Goal: Task Accomplishment & Management: Use online tool/utility

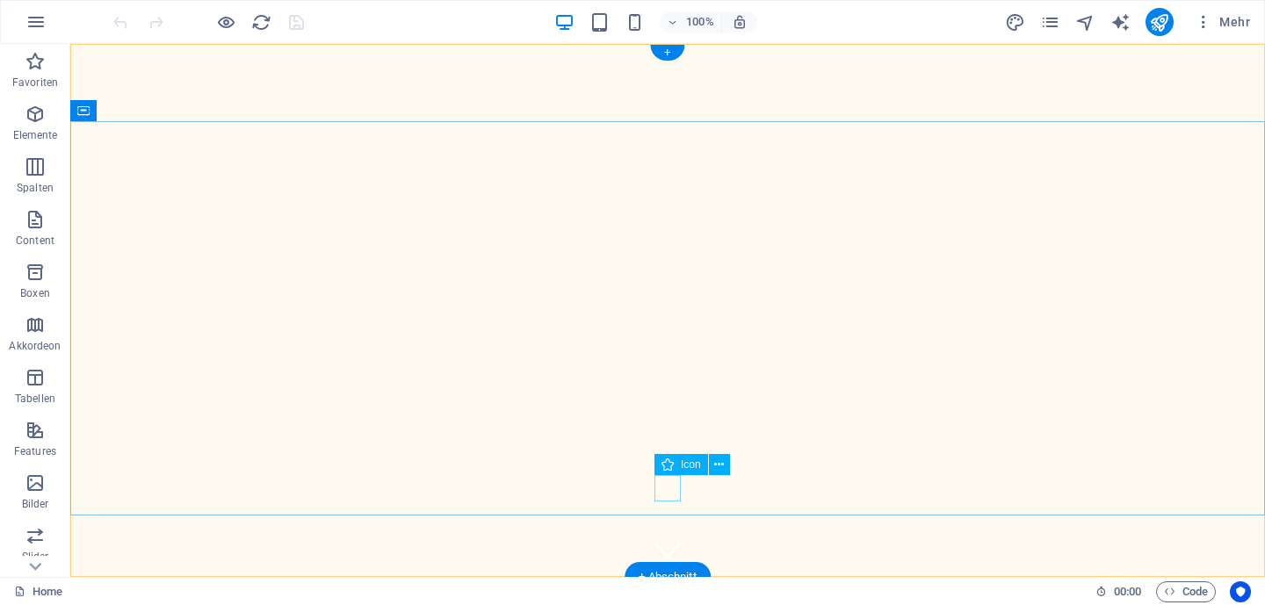
click at [661, 537] on figure at bounding box center [667, 550] width 26 height 26
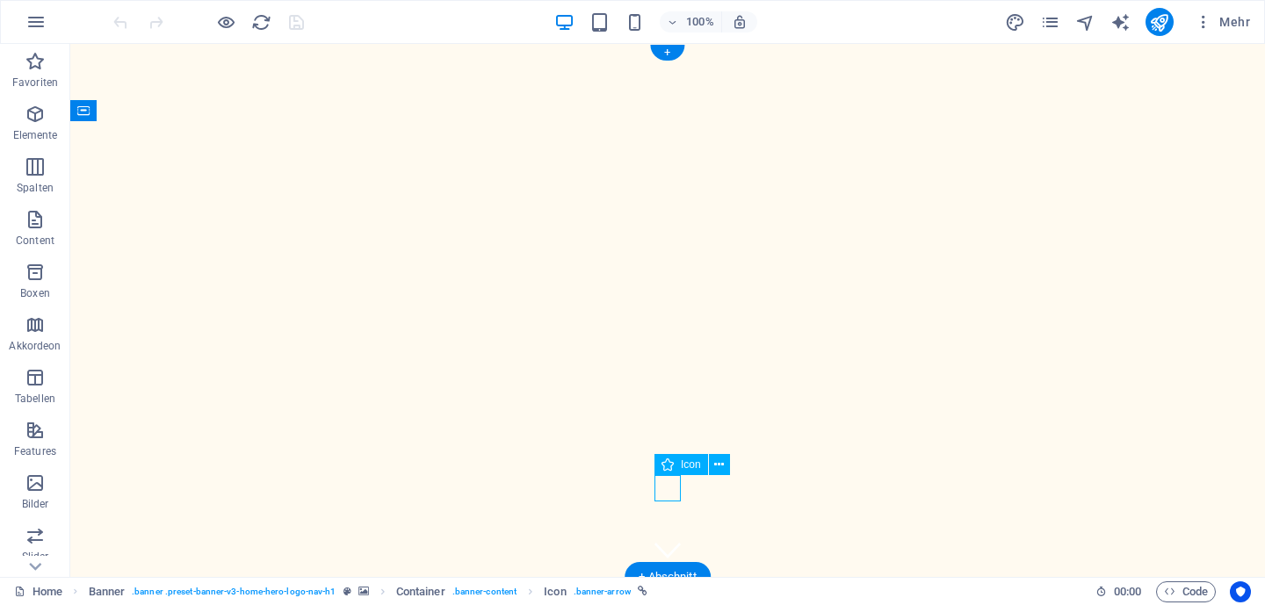
click at [669, 537] on figure at bounding box center [667, 550] width 26 height 26
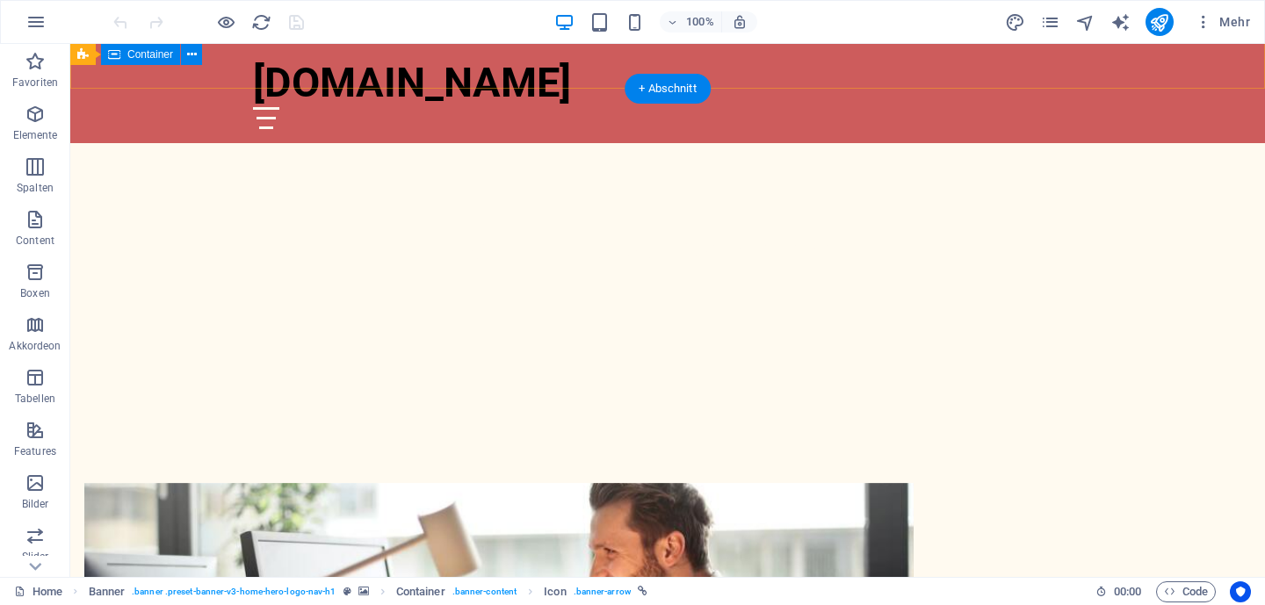
scroll to position [493, 0]
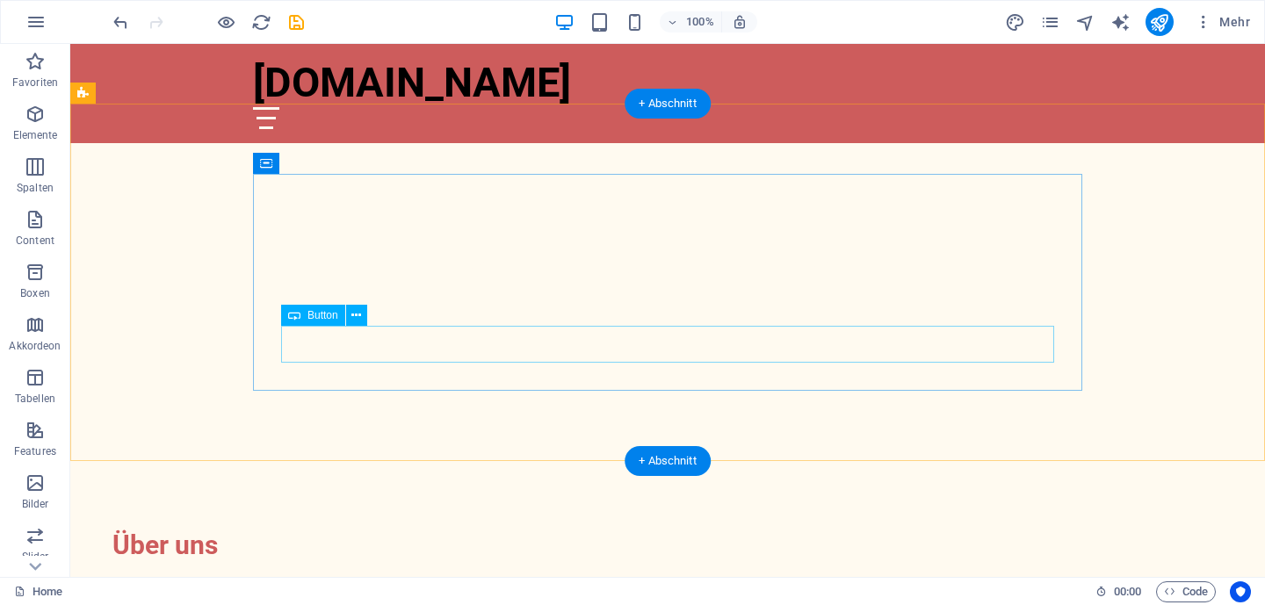
scroll to position [459, 0]
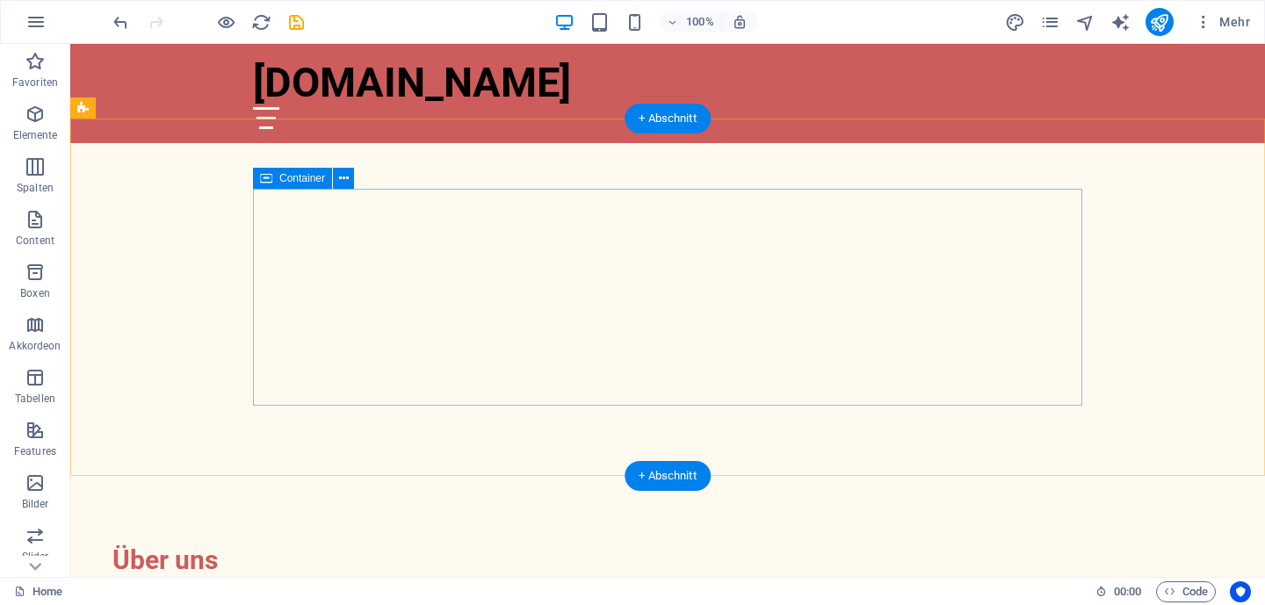
click at [278, 179] on div "Container" at bounding box center [292, 178] width 79 height 21
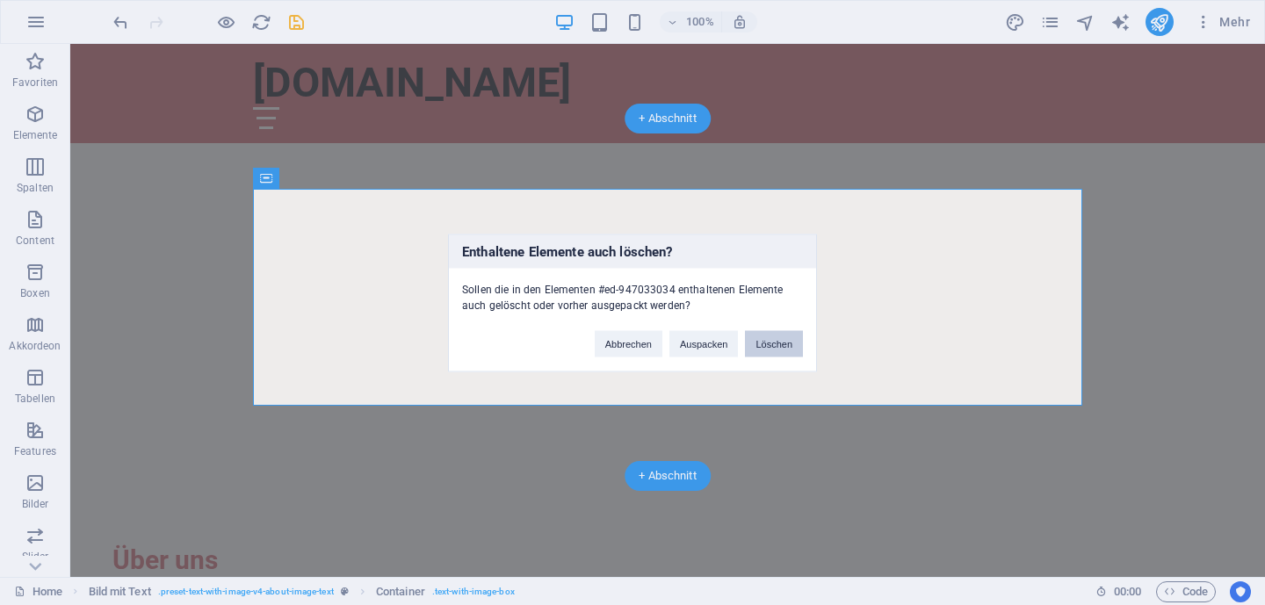
click at [771, 340] on button "Löschen" at bounding box center [774, 343] width 58 height 26
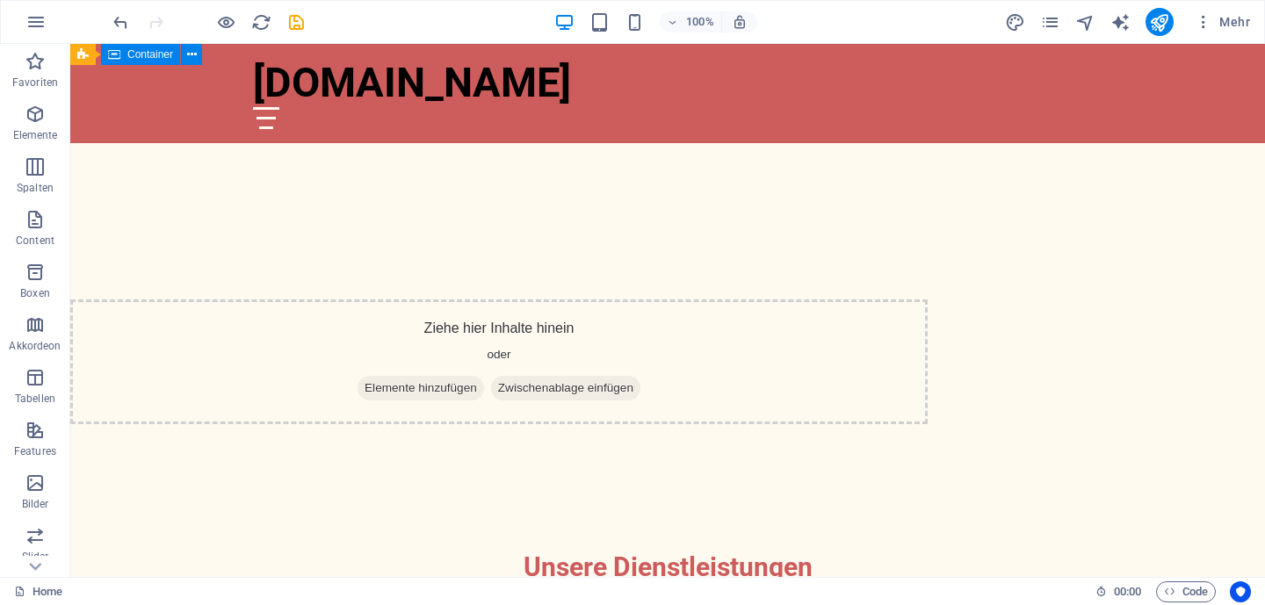
scroll to position [682, 0]
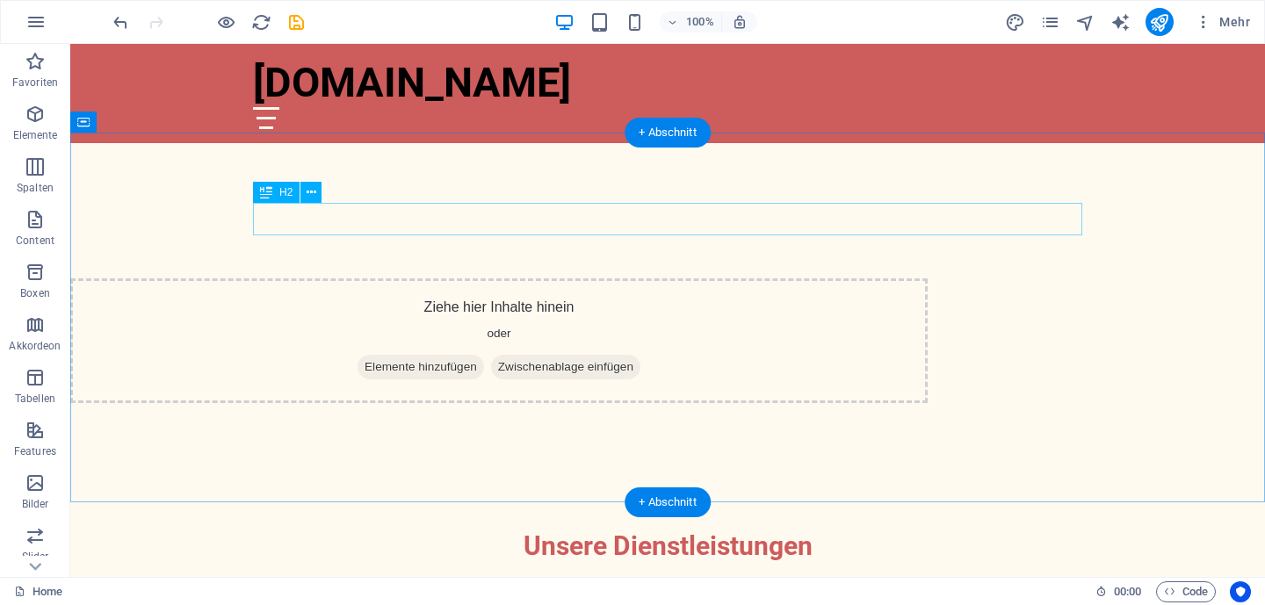
click at [605, 530] on div "Unsere Dienstleistungen" at bounding box center [667, 546] width 829 height 33
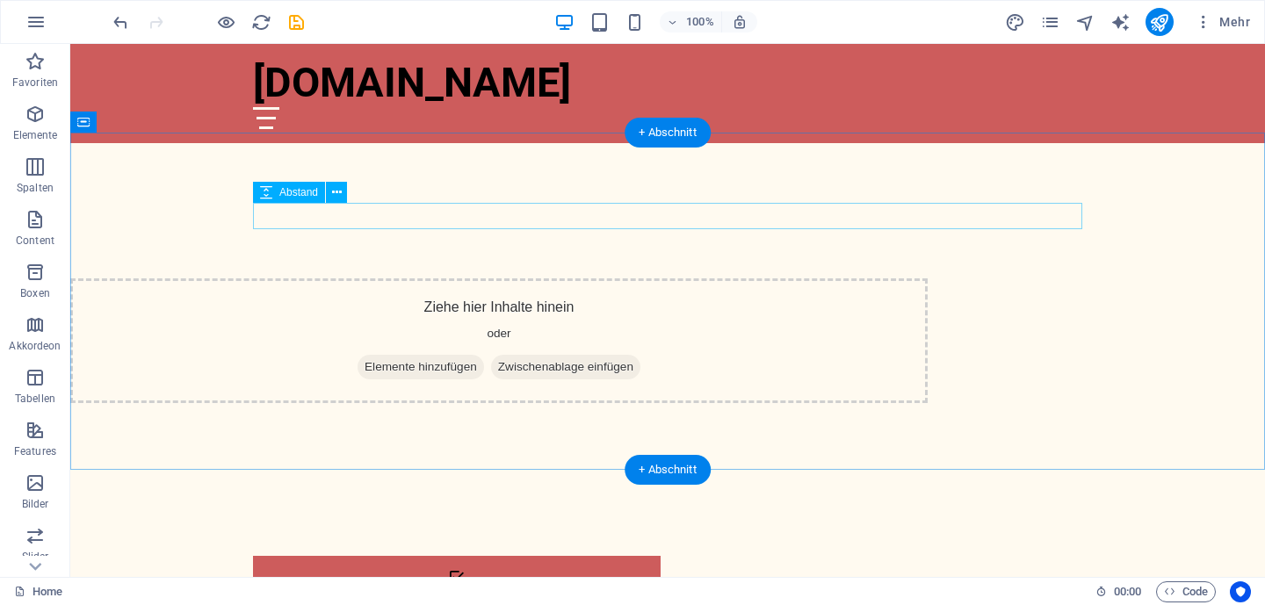
click at [579, 530] on div at bounding box center [667, 543] width 829 height 26
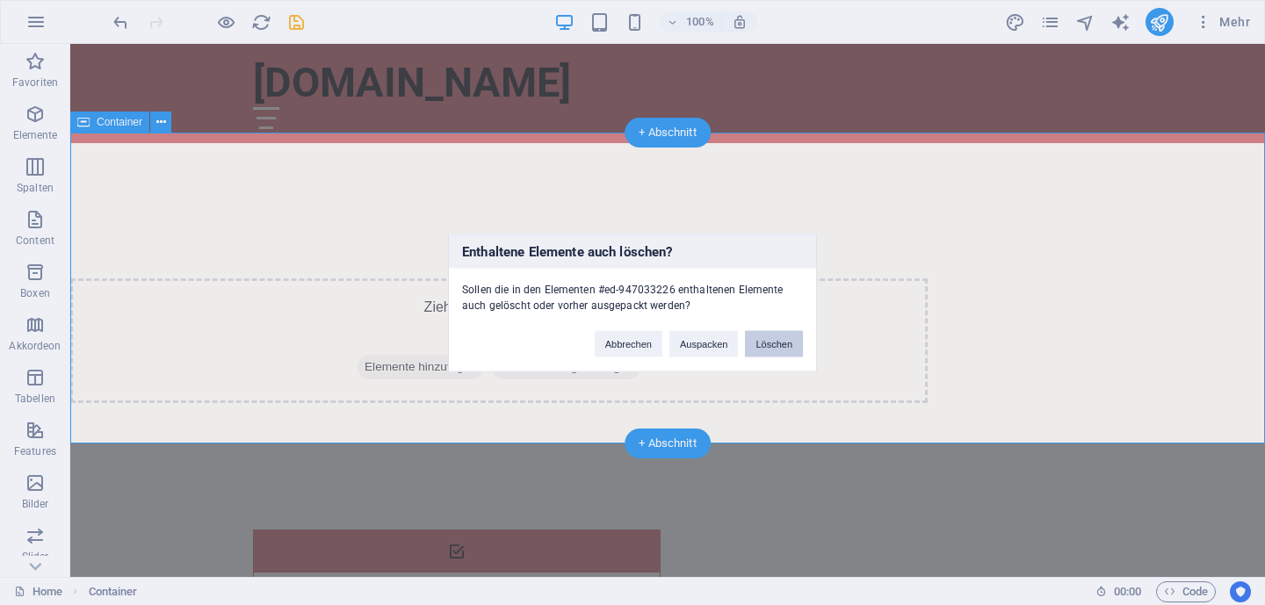
click at [751, 346] on button "Löschen" at bounding box center [774, 343] width 58 height 26
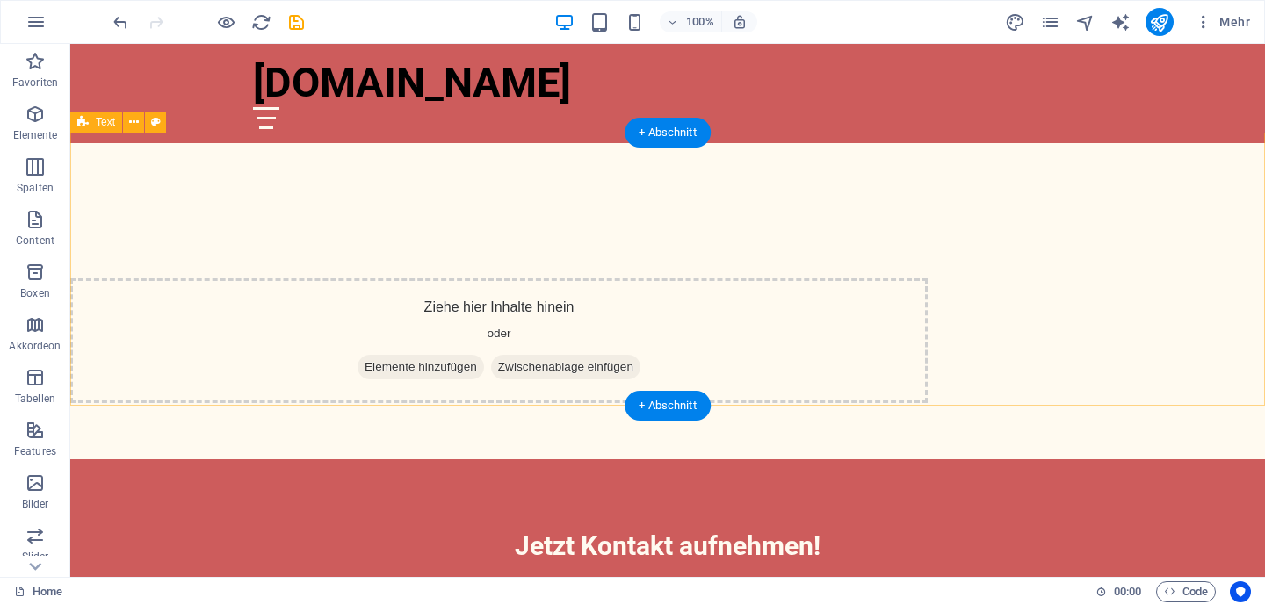
click at [590, 459] on div "Jetzt Kontakt aufnehmen! Lassen Sie uns gemeinsam Ihre Bedürfnisse besprechen K…" at bounding box center [667, 596] width 1195 height 274
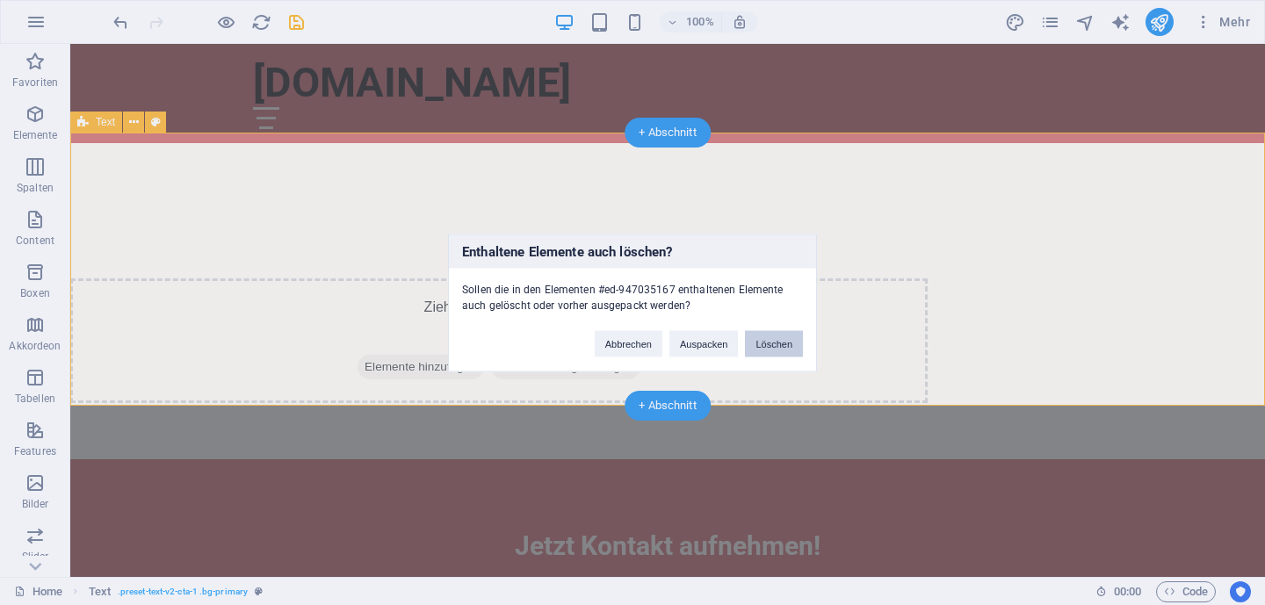
click at [778, 345] on button "Löschen" at bounding box center [774, 343] width 58 height 26
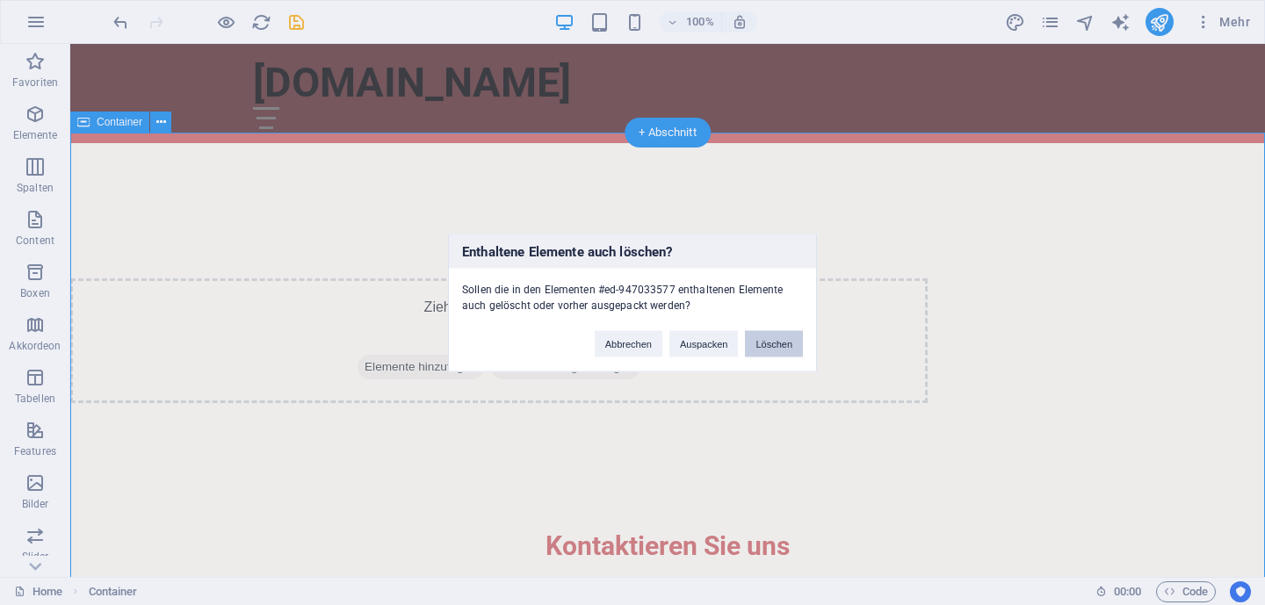
click at [768, 346] on button "Löschen" at bounding box center [774, 343] width 58 height 26
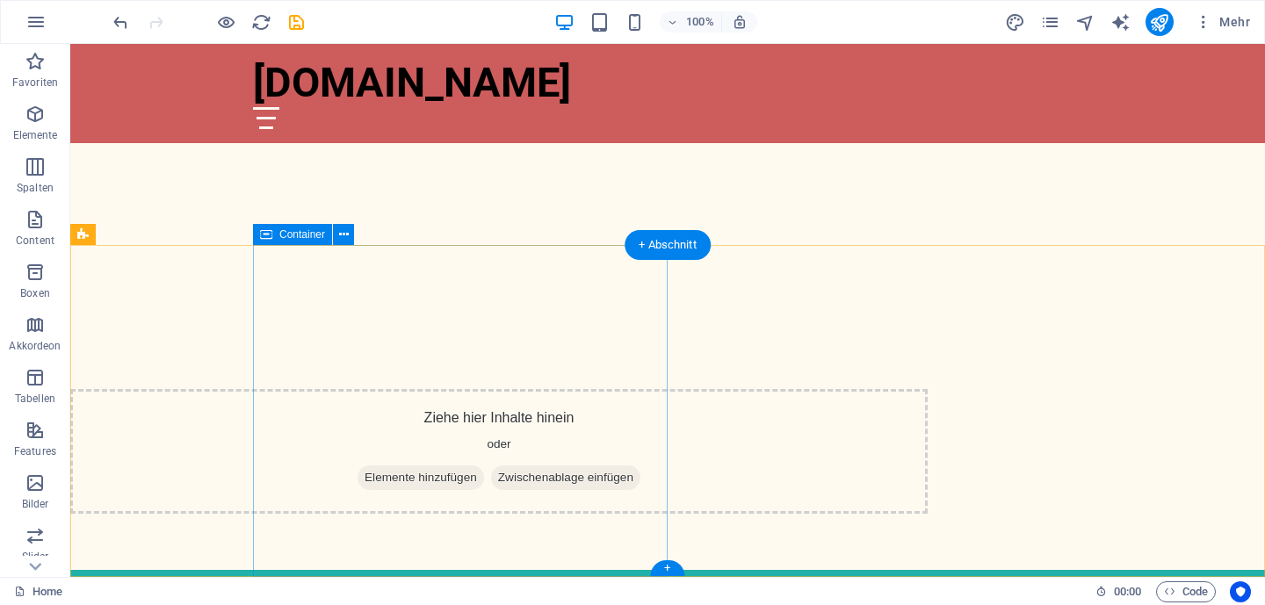
scroll to position [569, 0]
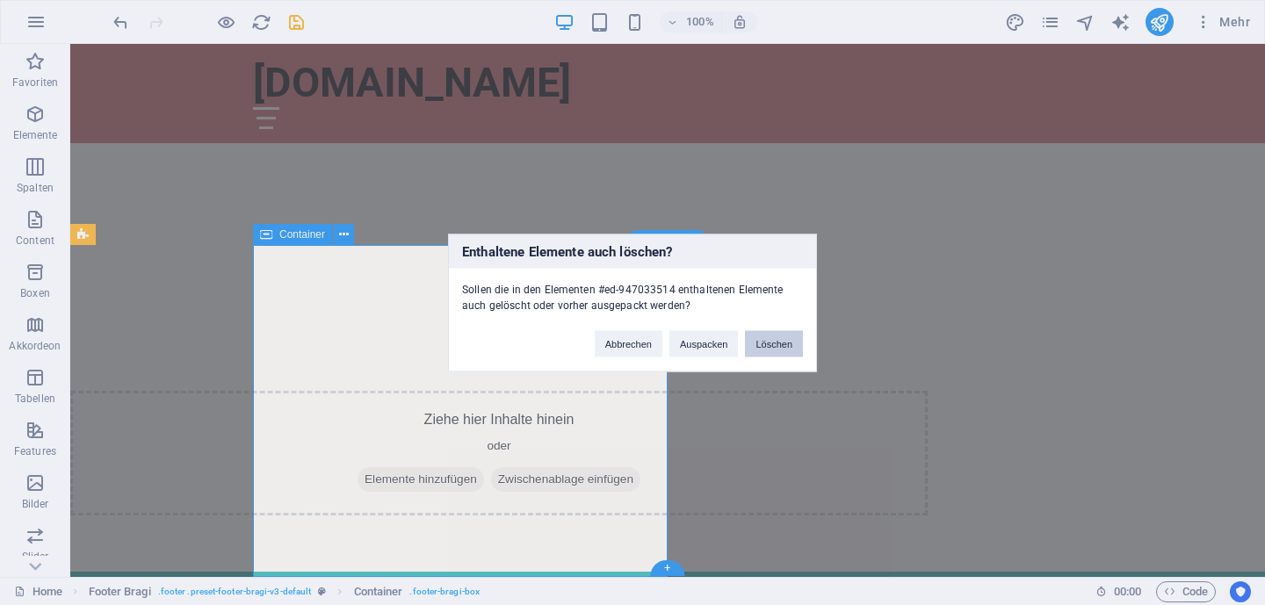
click at [770, 342] on button "Löschen" at bounding box center [774, 343] width 58 height 26
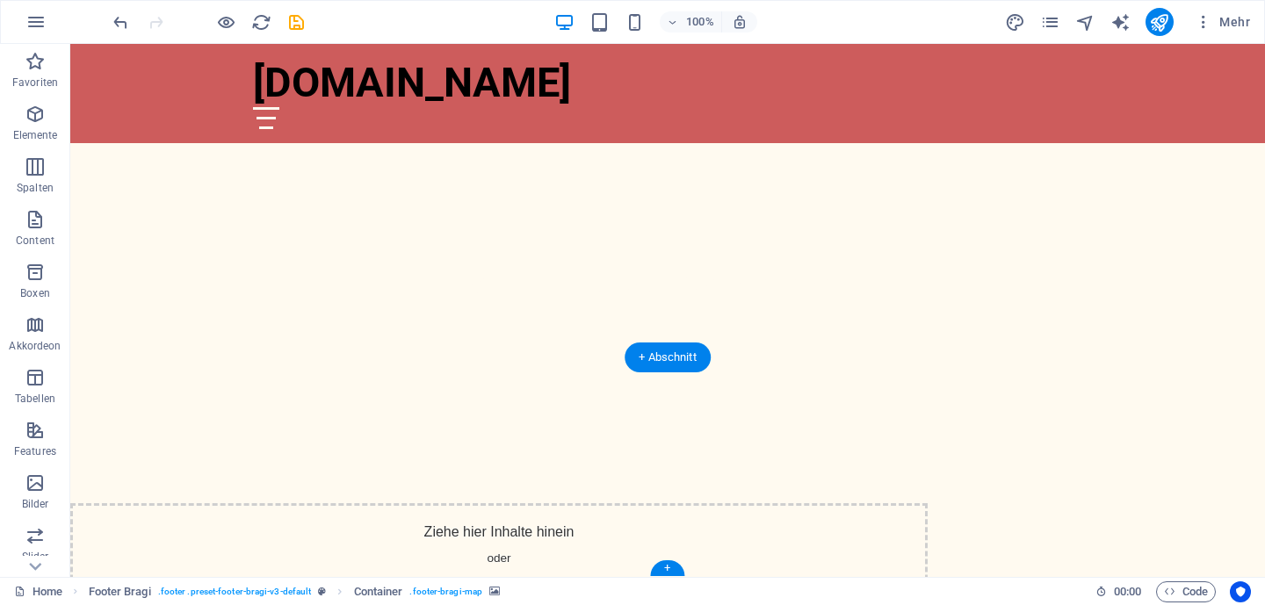
scroll to position [362, 0]
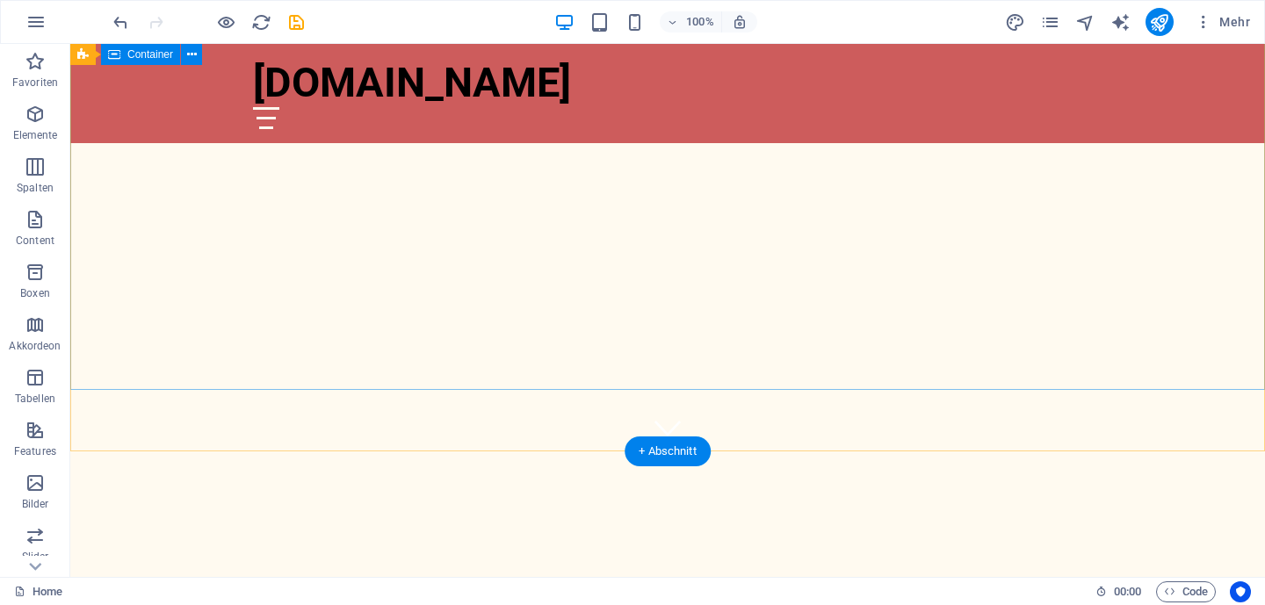
scroll to position [125, 0]
click at [1229, 25] on span "Mehr" at bounding box center [1222, 22] width 55 height 18
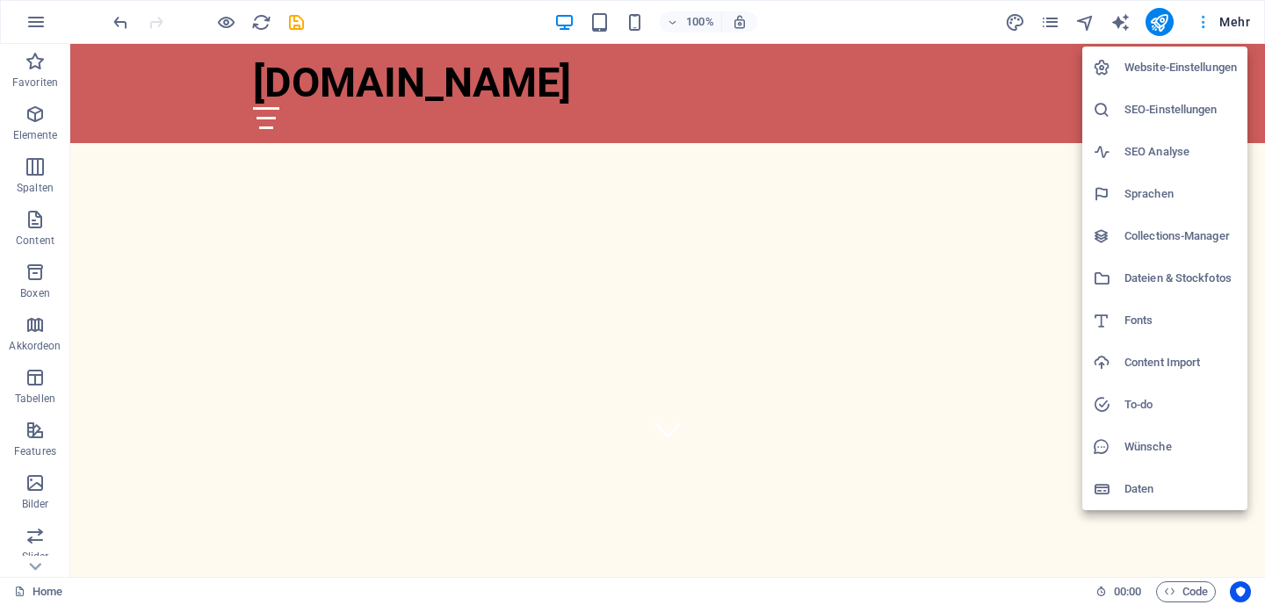
click at [1229, 25] on div at bounding box center [632, 302] width 1265 height 605
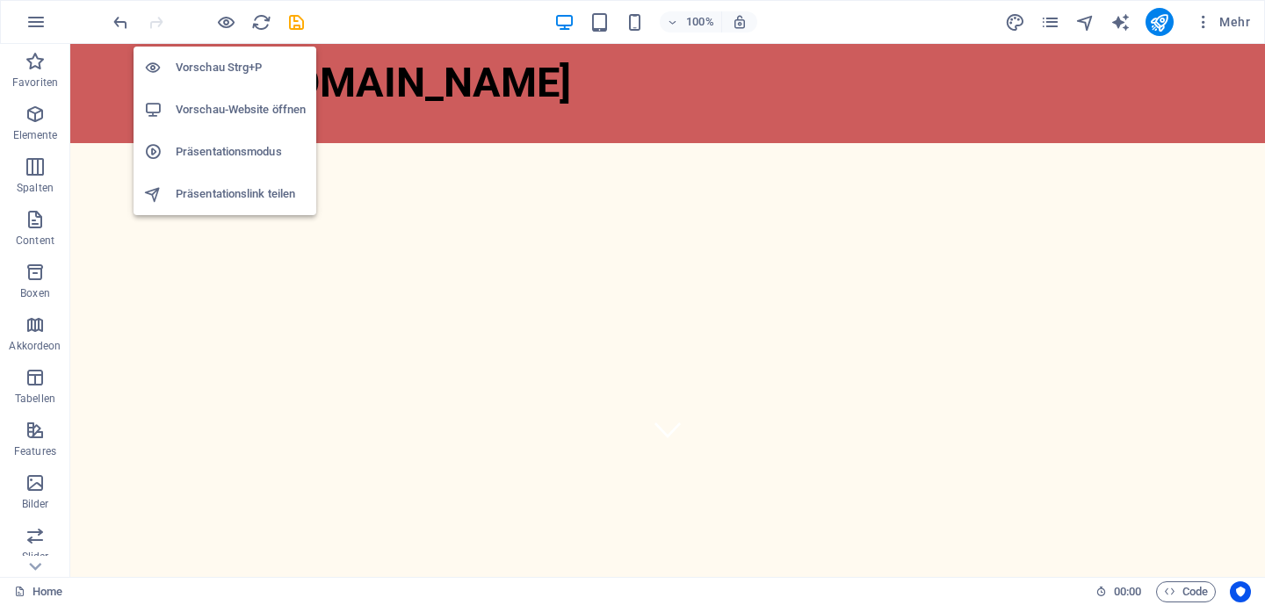
click at [226, 102] on h6 "Vorschau-Website öffnen" at bounding box center [241, 109] width 130 height 21
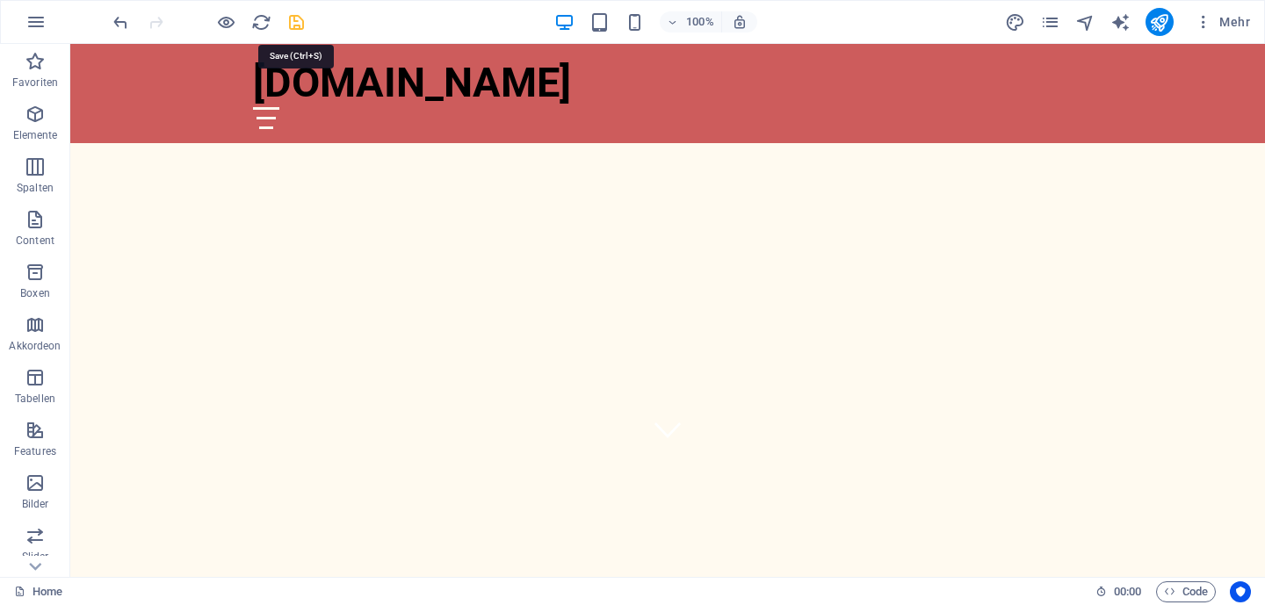
click at [298, 23] on icon "save" at bounding box center [296, 22] width 20 height 20
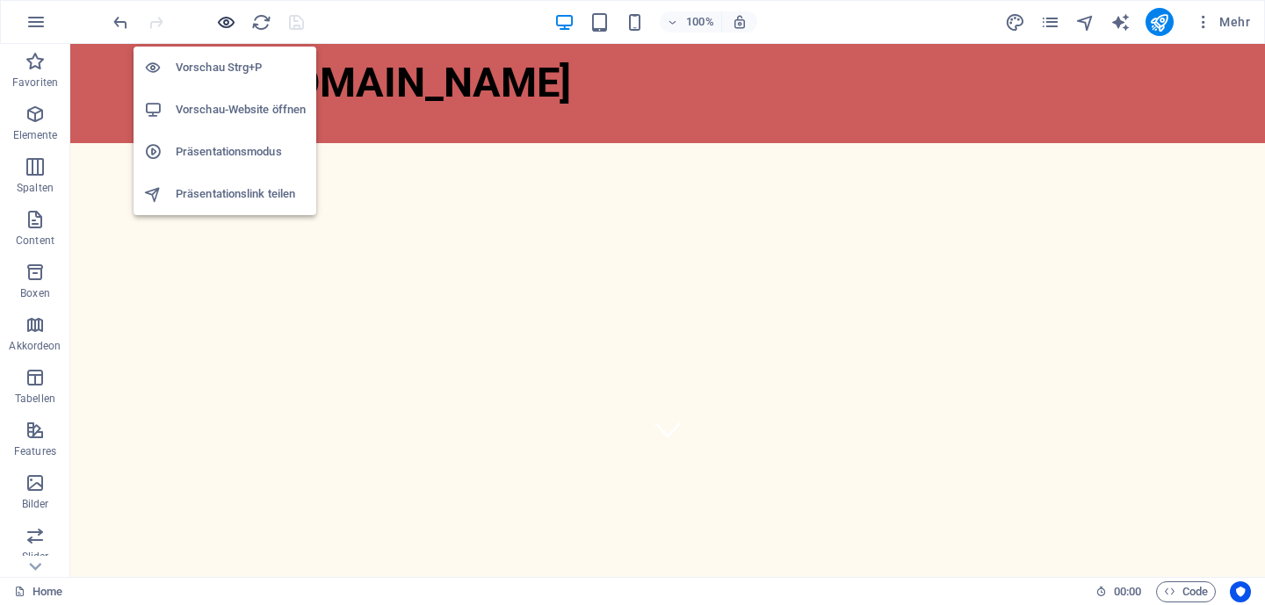
click at [224, 25] on icon "button" at bounding box center [226, 22] width 20 height 20
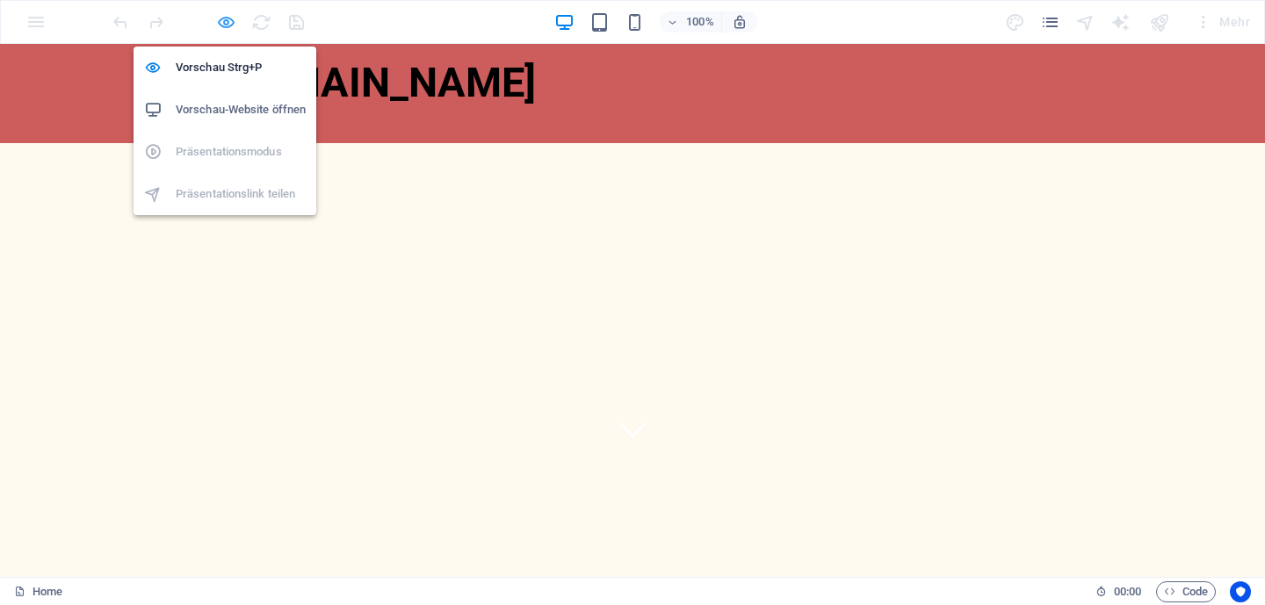
scroll to position [0, 0]
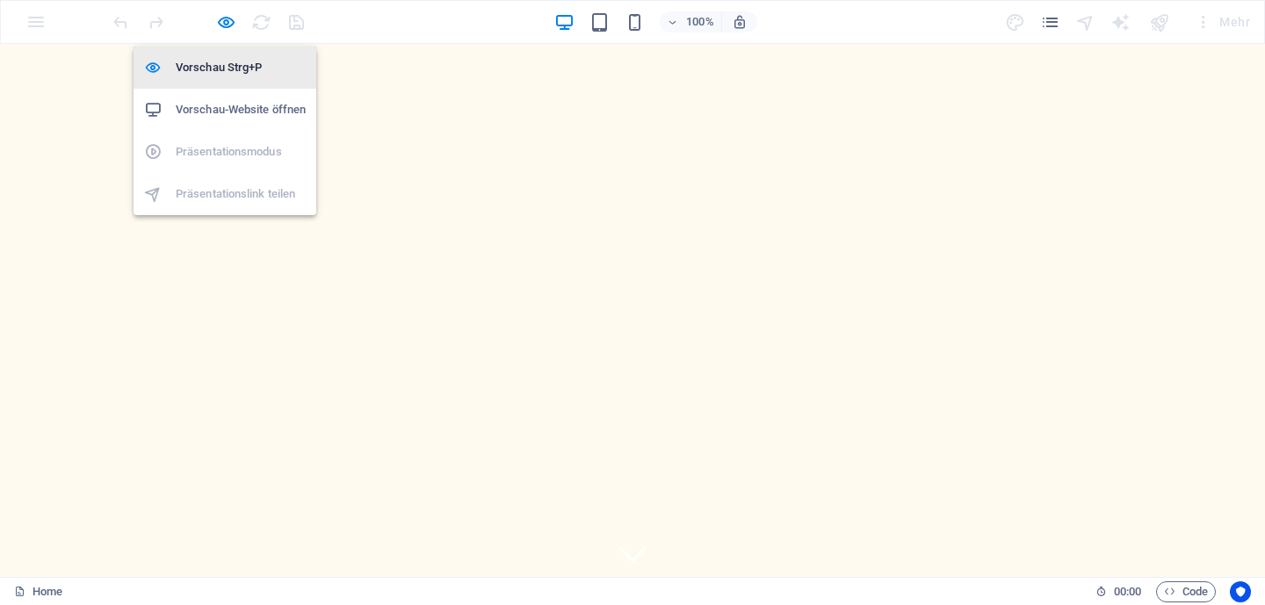
click at [225, 61] on h6 "Vorschau Strg+P" at bounding box center [241, 67] width 130 height 21
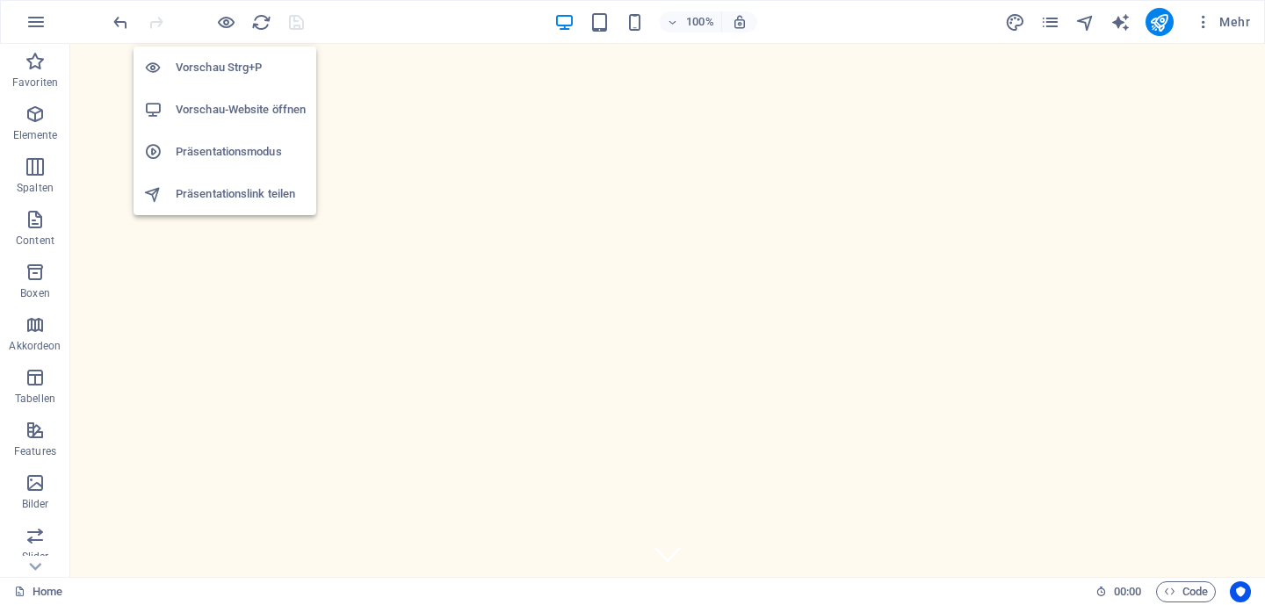
click at [231, 73] on h6 "Vorschau Strg+P" at bounding box center [241, 67] width 130 height 21
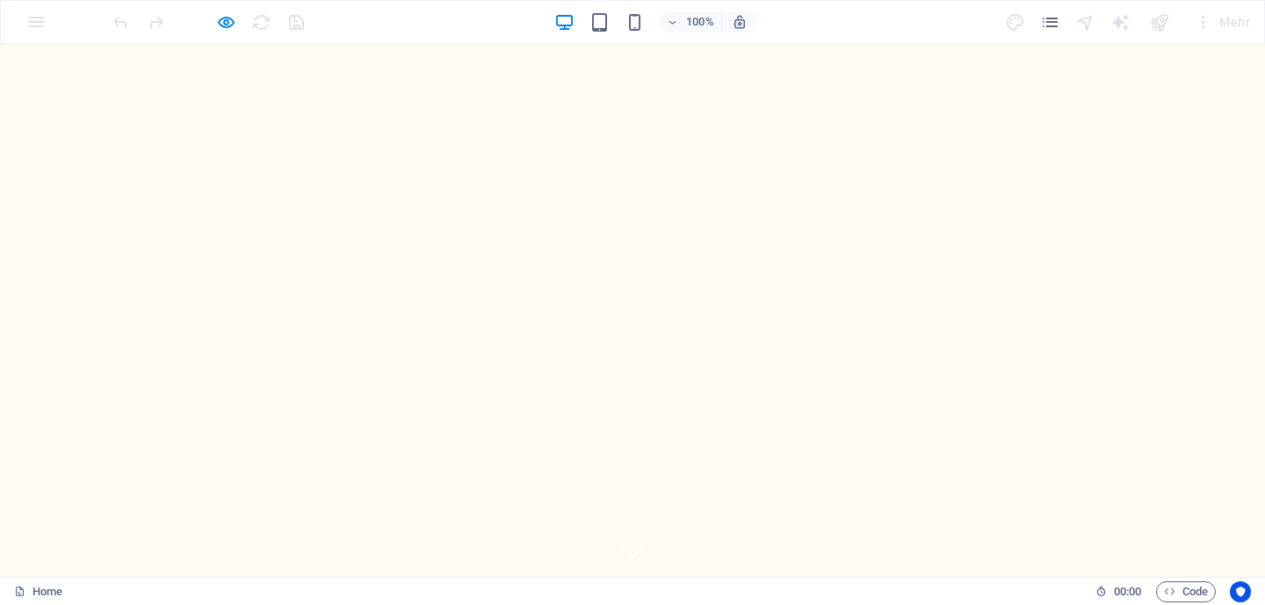
click at [632, 537] on icon at bounding box center [632, 550] width 26 height 26
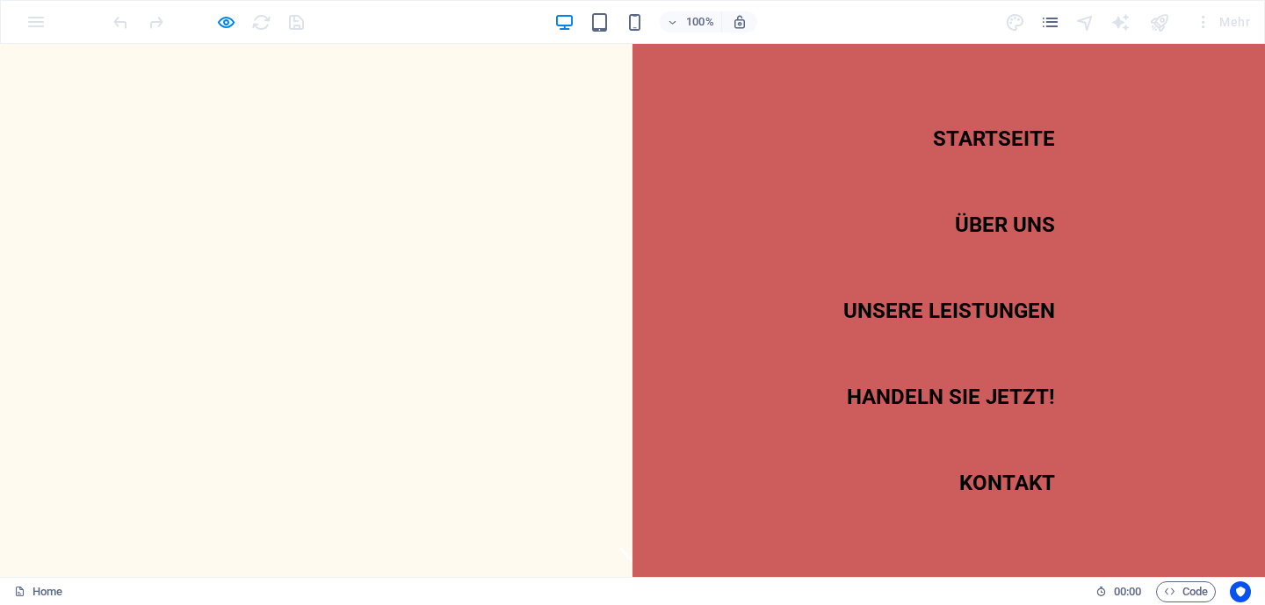
click at [1001, 236] on link "Über uns" at bounding box center [1005, 224] width 100 height 49
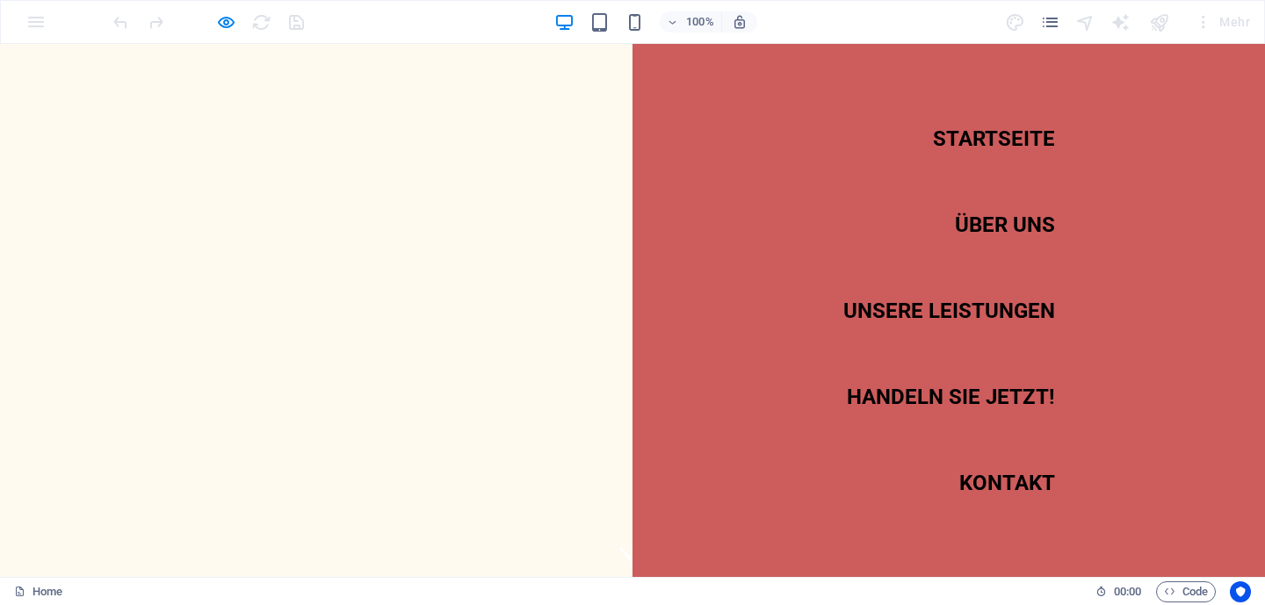
click at [343, 577] on div "4elges.de Startseite Über uns Unsere Leistungen Handeln Sie jetzt! Kontakt" at bounding box center [632, 615] width 1265 height 77
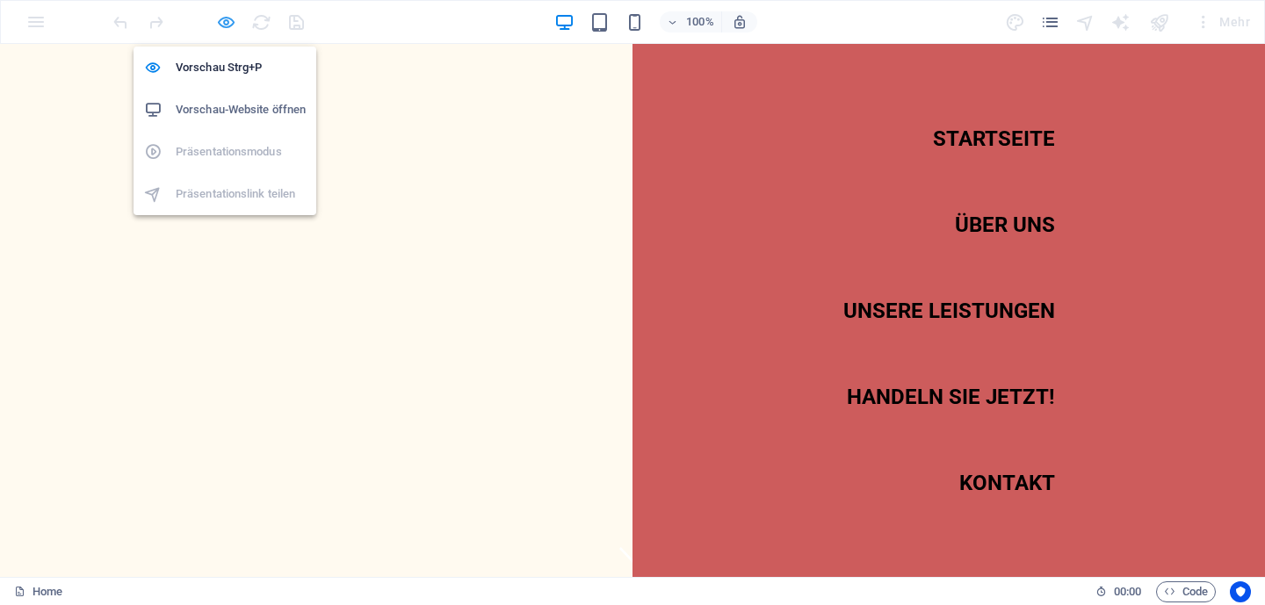
click at [232, 21] on icon "button" at bounding box center [226, 22] width 20 height 20
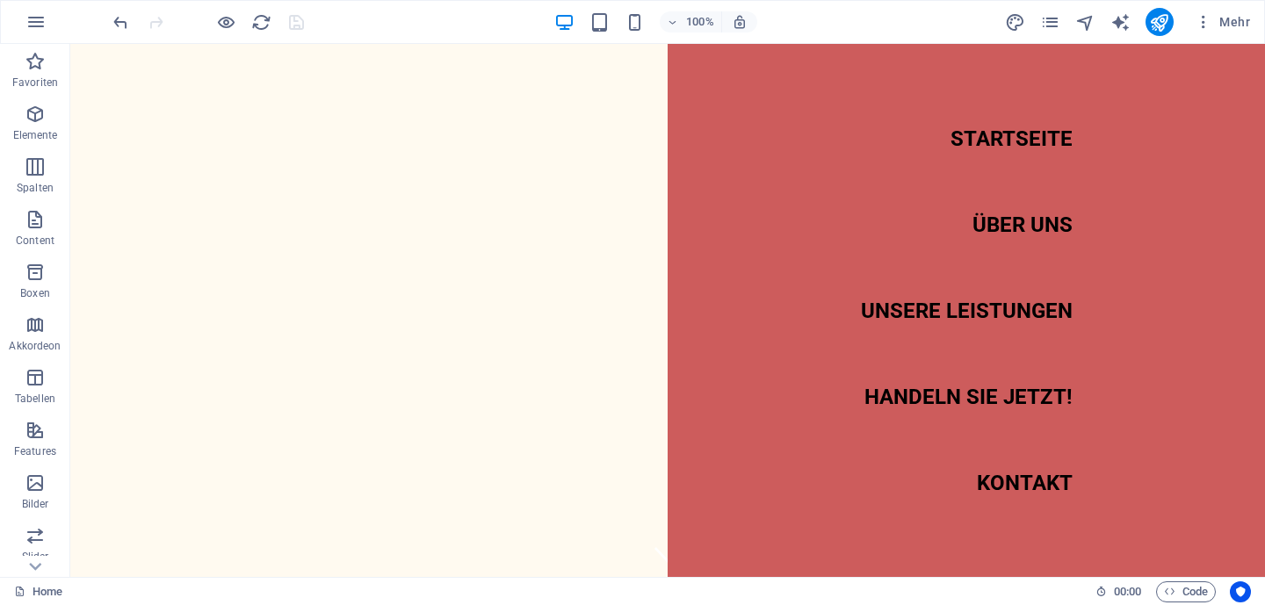
click at [729, 66] on nav "Startseite Über uns Unsere Leistungen Handeln Sie jetzt! Kontakt" at bounding box center [966, 310] width 597 height 533
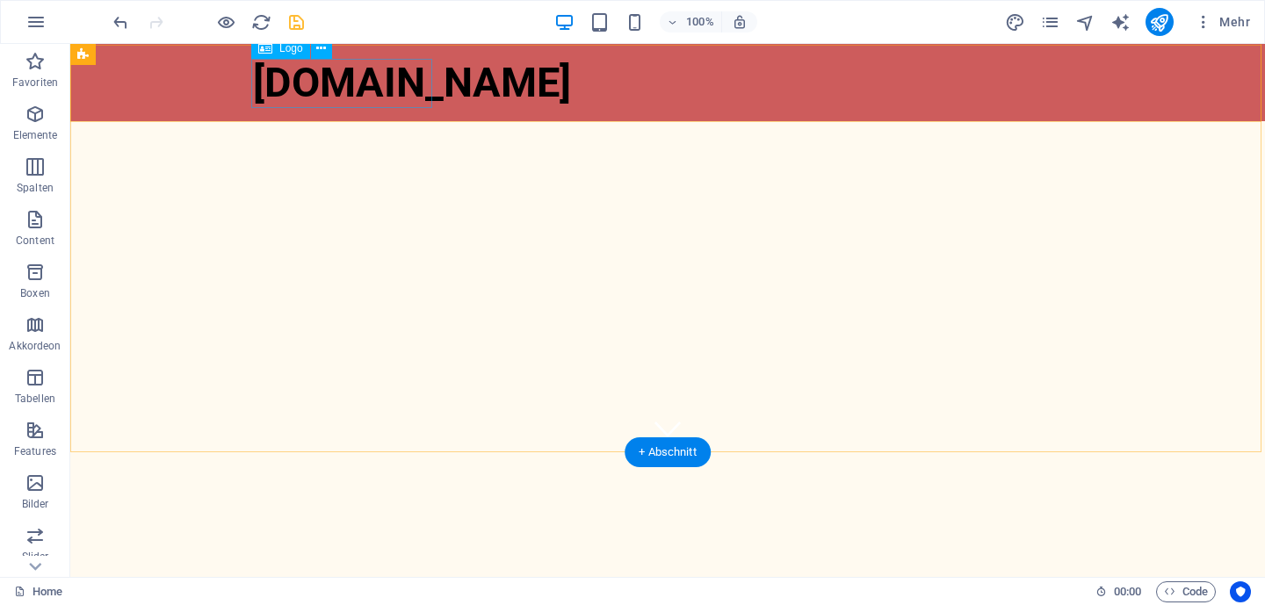
scroll to position [125, 0]
click at [289, 21] on icon "save" at bounding box center [296, 22] width 20 height 20
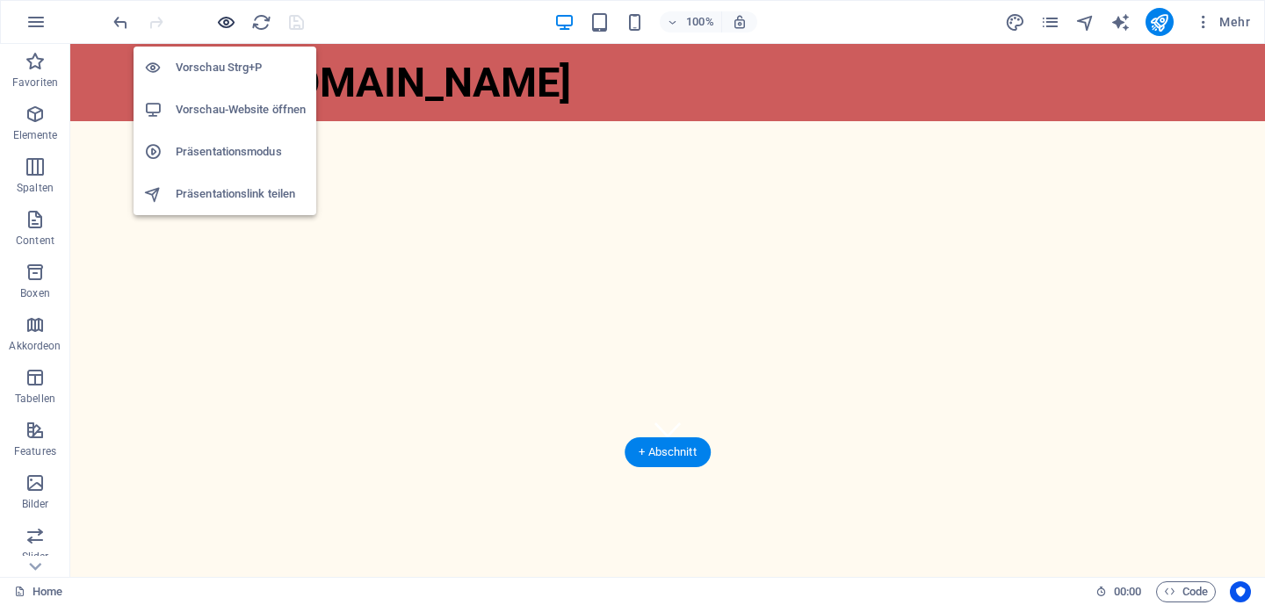
click at [223, 22] on icon "button" at bounding box center [226, 22] width 20 height 20
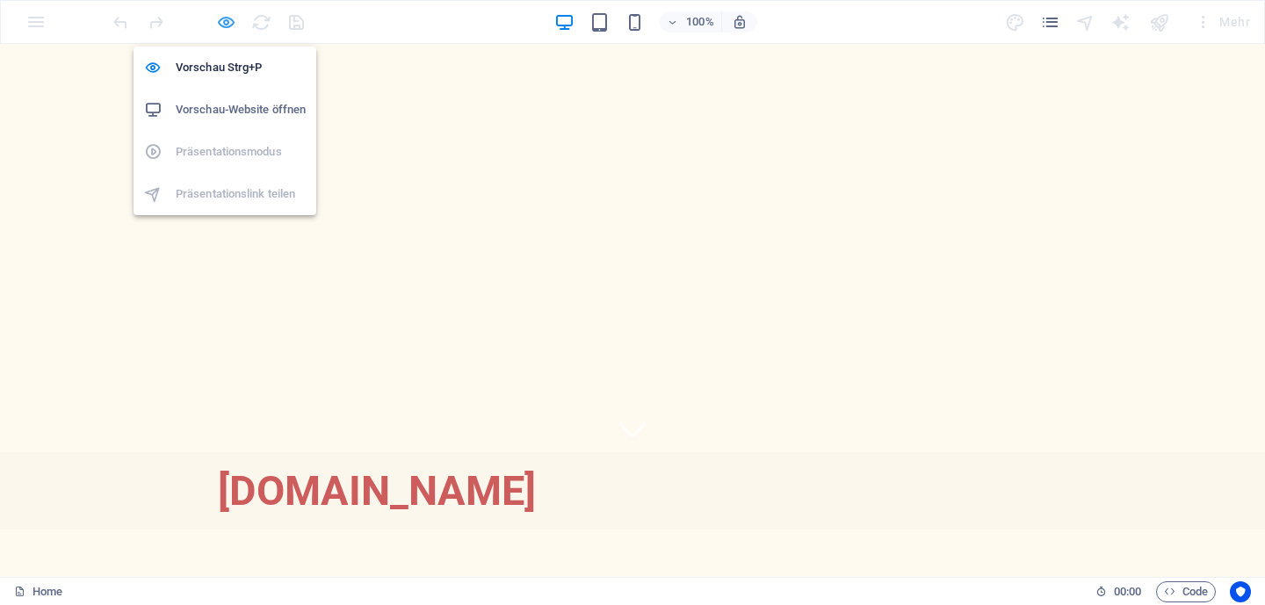
scroll to position [0, 0]
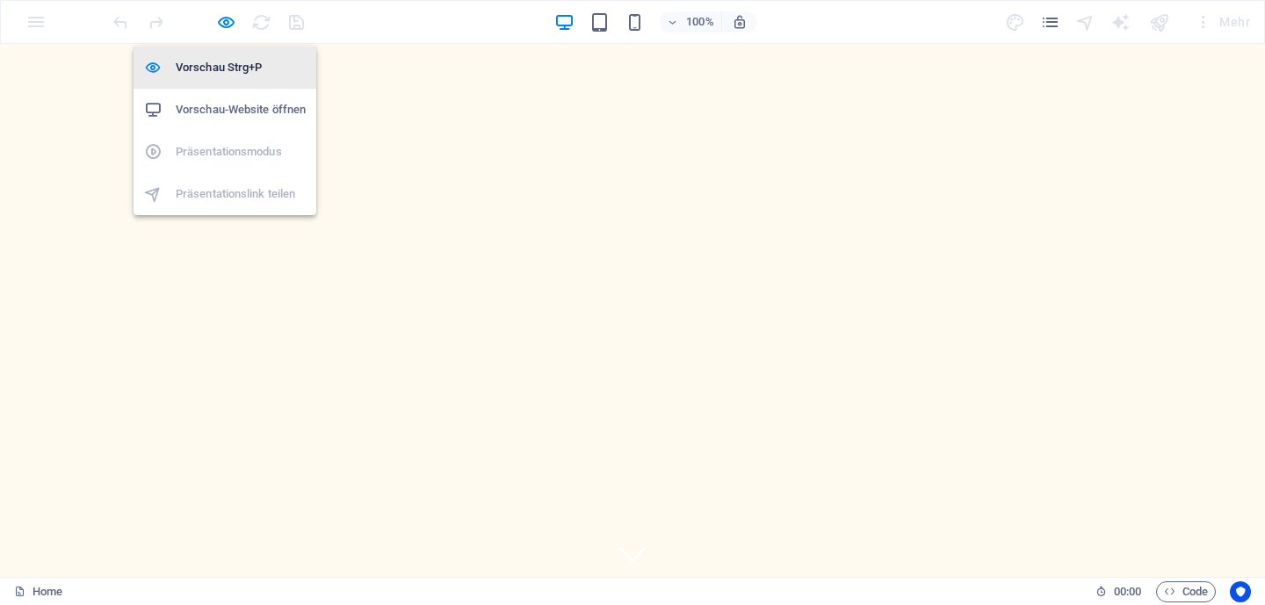
click at [234, 69] on h6 "Vorschau Strg+P" at bounding box center [241, 67] width 130 height 21
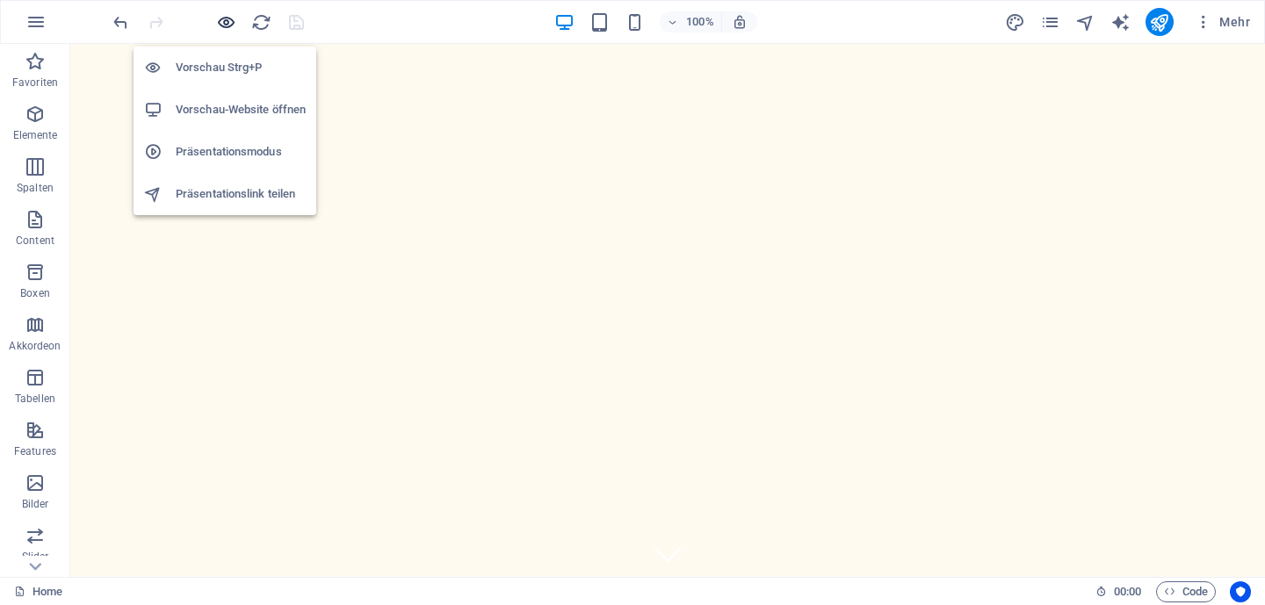
click at [219, 18] on icon "button" at bounding box center [226, 22] width 20 height 20
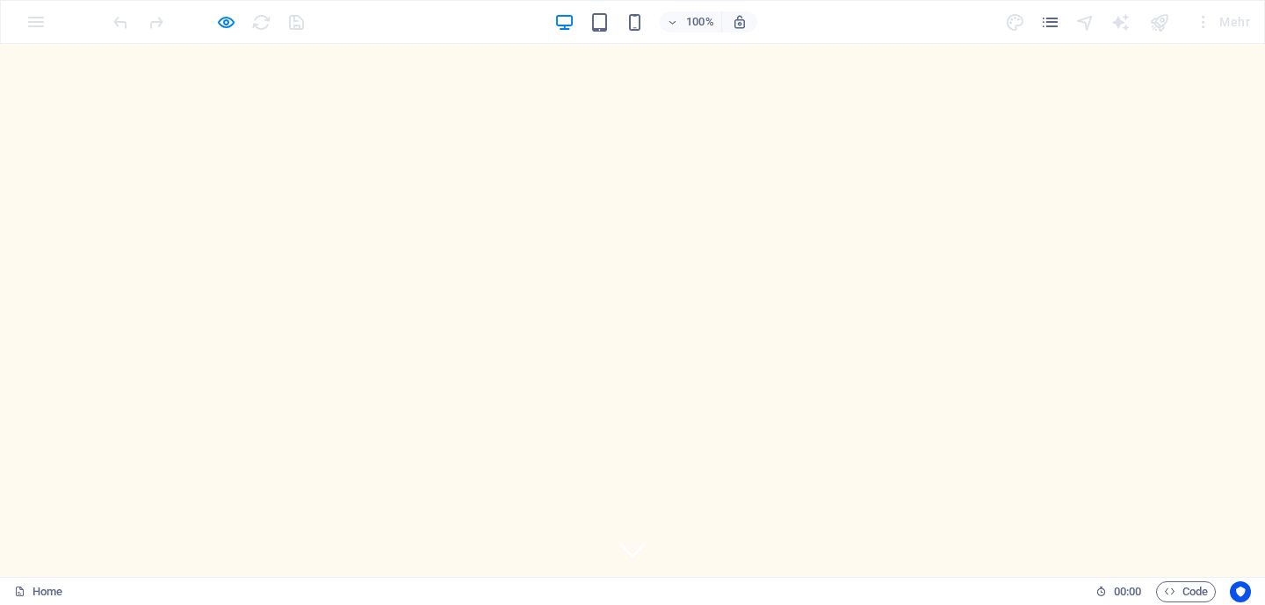
click at [633, 537] on icon at bounding box center [632, 550] width 26 height 26
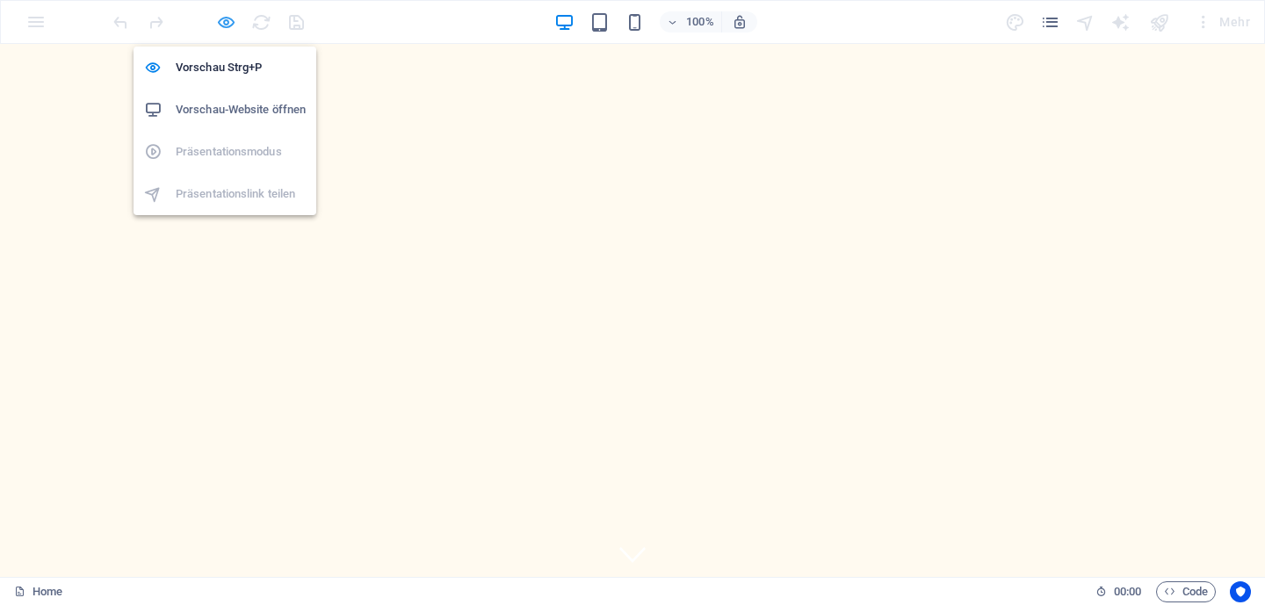
click at [220, 18] on icon "button" at bounding box center [226, 22] width 20 height 20
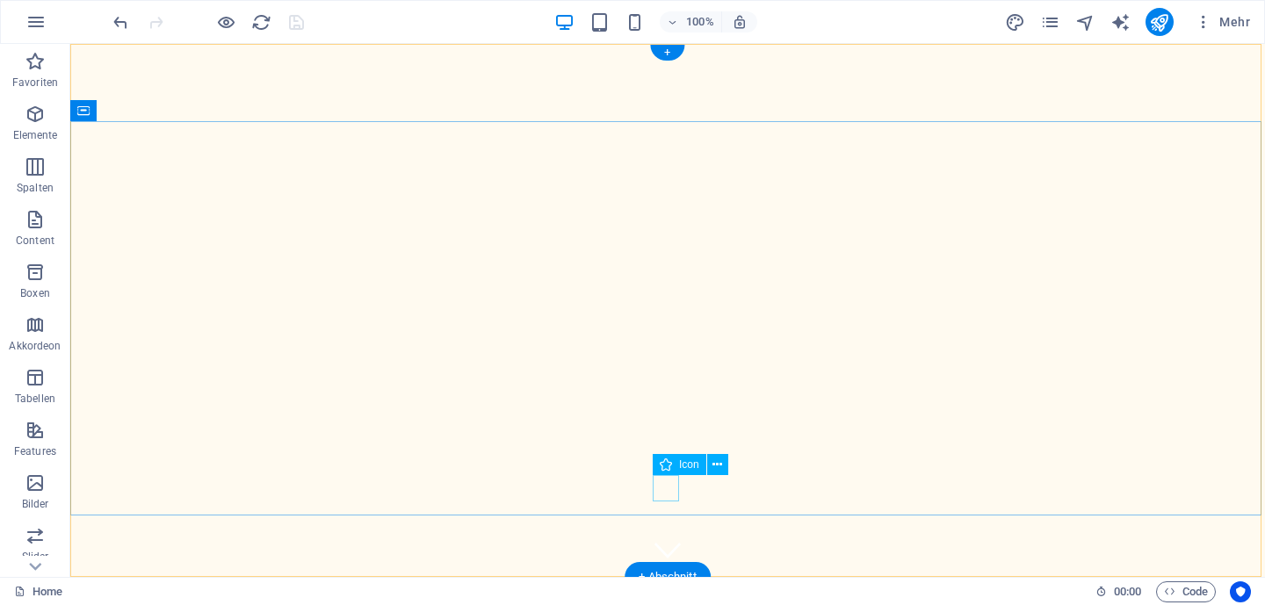
click at [660, 537] on figure at bounding box center [667, 550] width 26 height 26
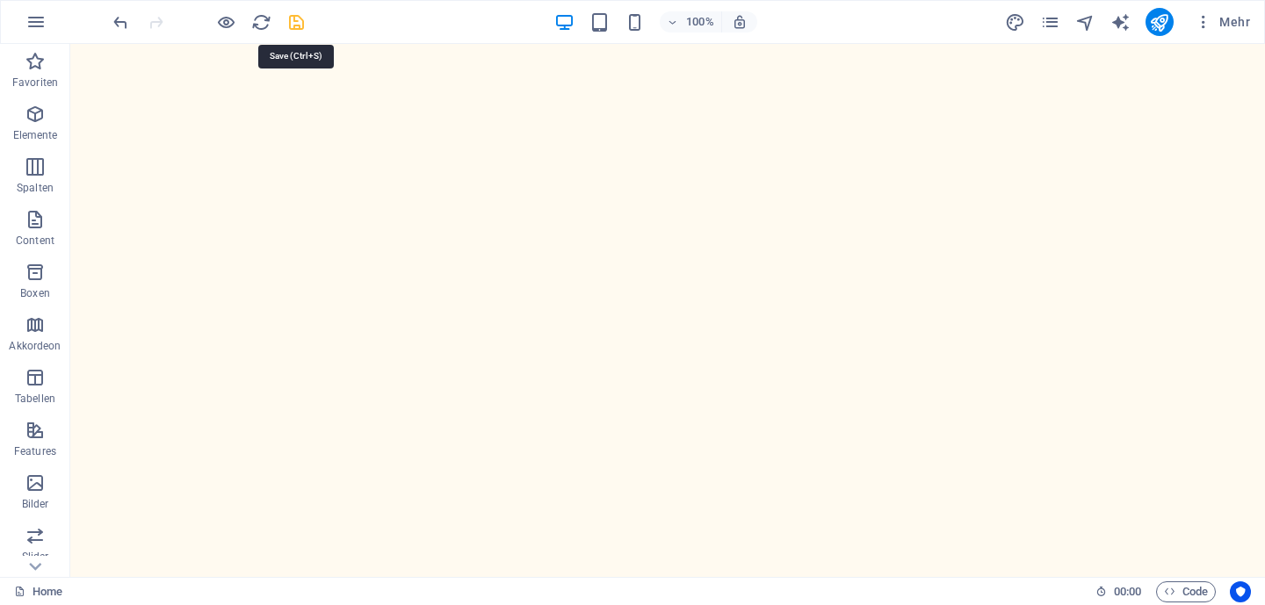
click at [297, 24] on icon "save" at bounding box center [296, 22] width 20 height 20
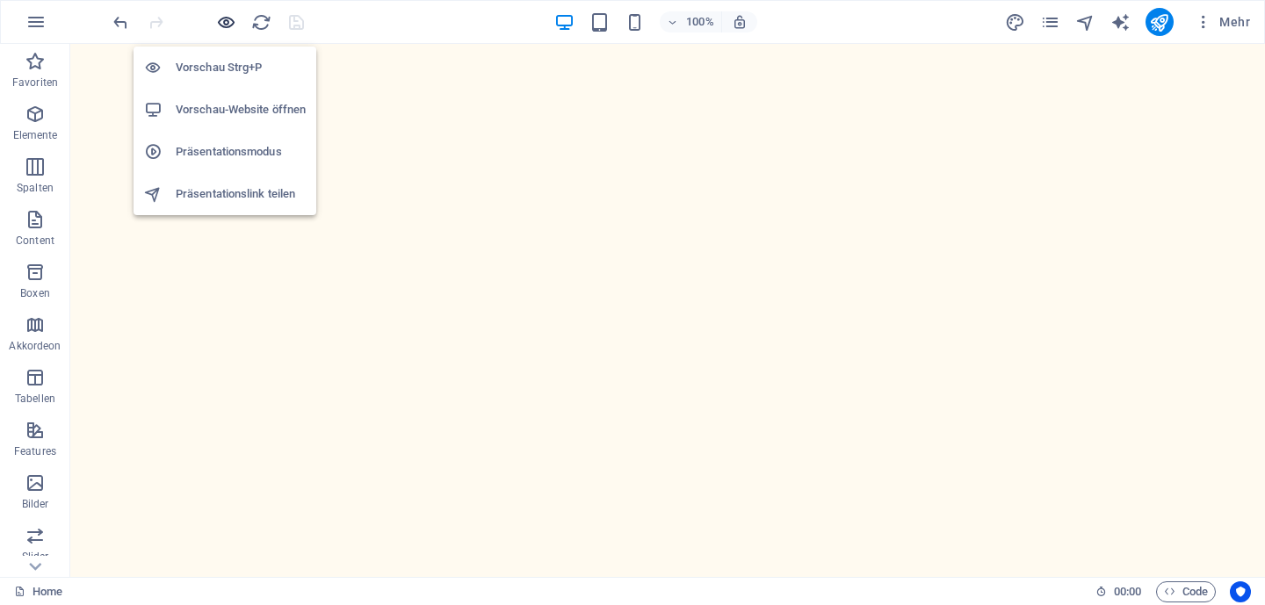
click at [227, 18] on icon "button" at bounding box center [226, 22] width 20 height 20
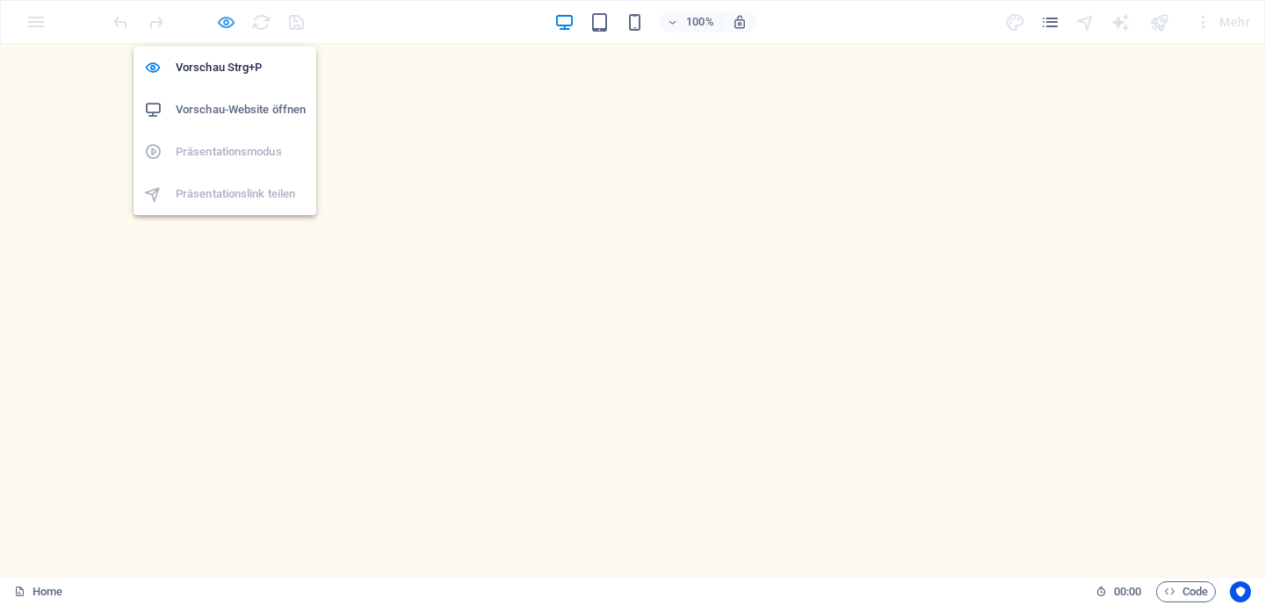
click at [233, 21] on icon "button" at bounding box center [226, 22] width 20 height 20
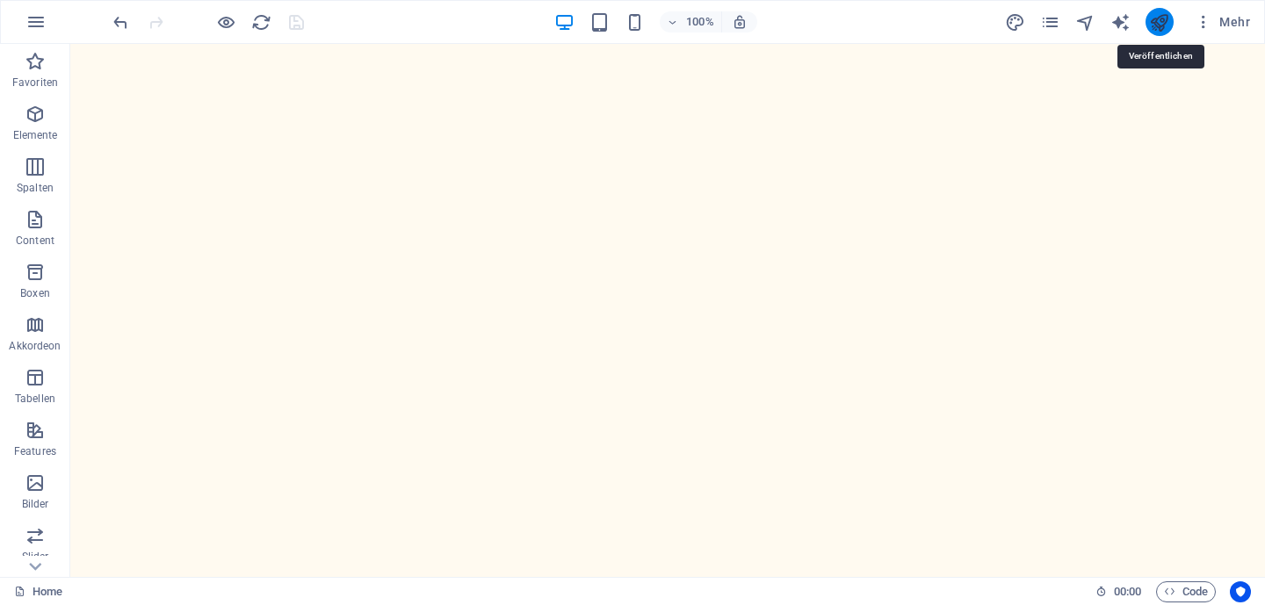
click at [1153, 18] on icon "publish" at bounding box center [1159, 22] width 20 height 20
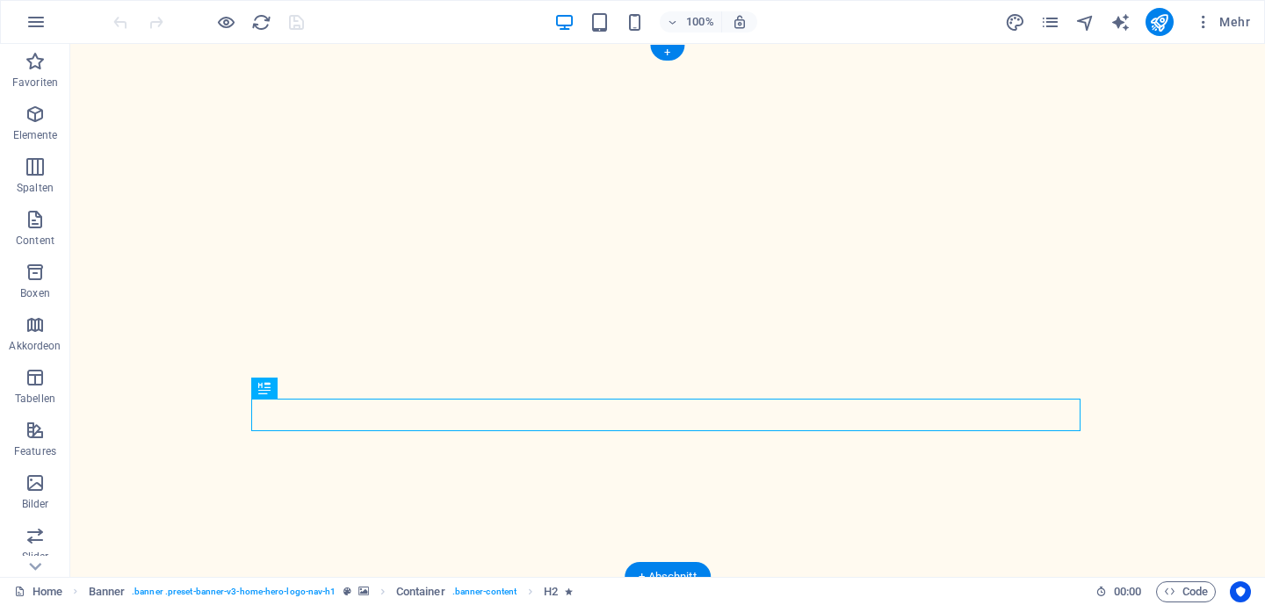
click at [179, 577] on div "[DOMAIN_NAME]" at bounding box center [667, 615] width 1195 height 77
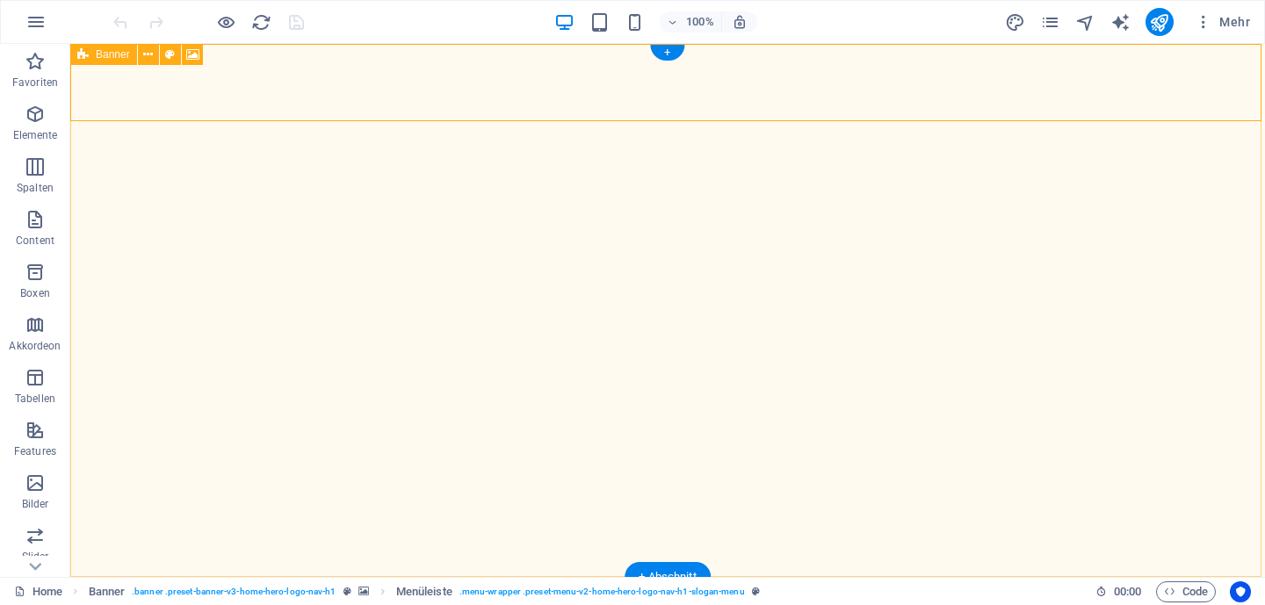
drag, startPoint x: 242, startPoint y: 101, endPoint x: 195, endPoint y: 66, distance: 58.3
click at [194, 54] on icon at bounding box center [192, 55] width 13 height 18
select select "ms"
select select "s"
select select "progressive"
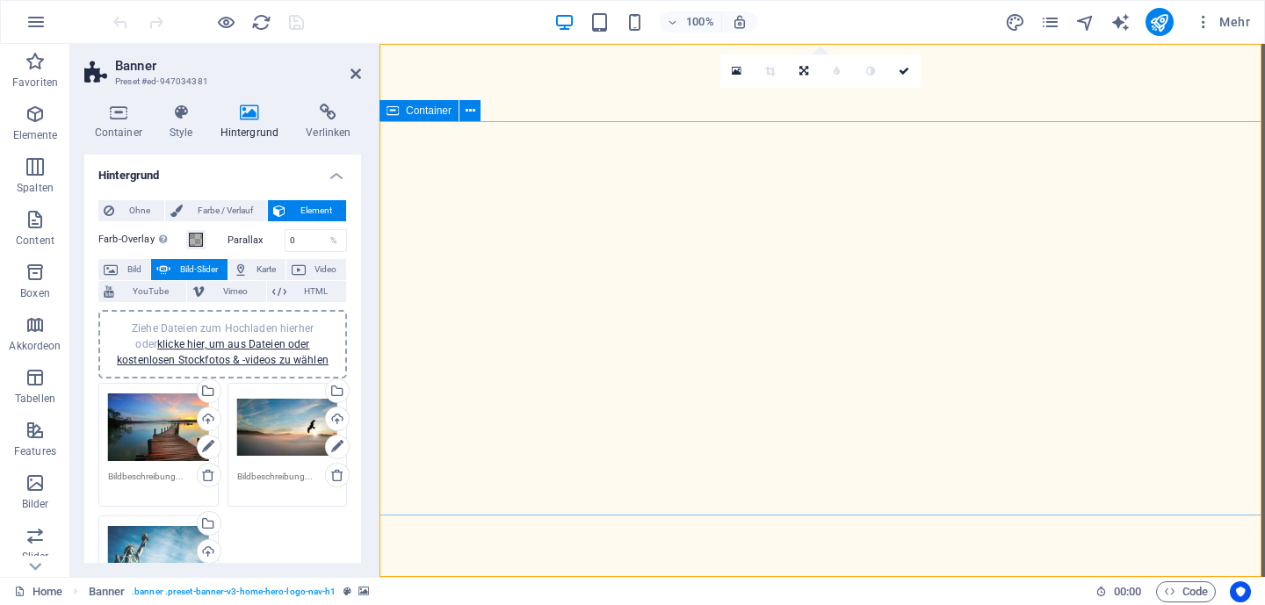
click at [353, 76] on icon at bounding box center [356, 74] width 11 height 14
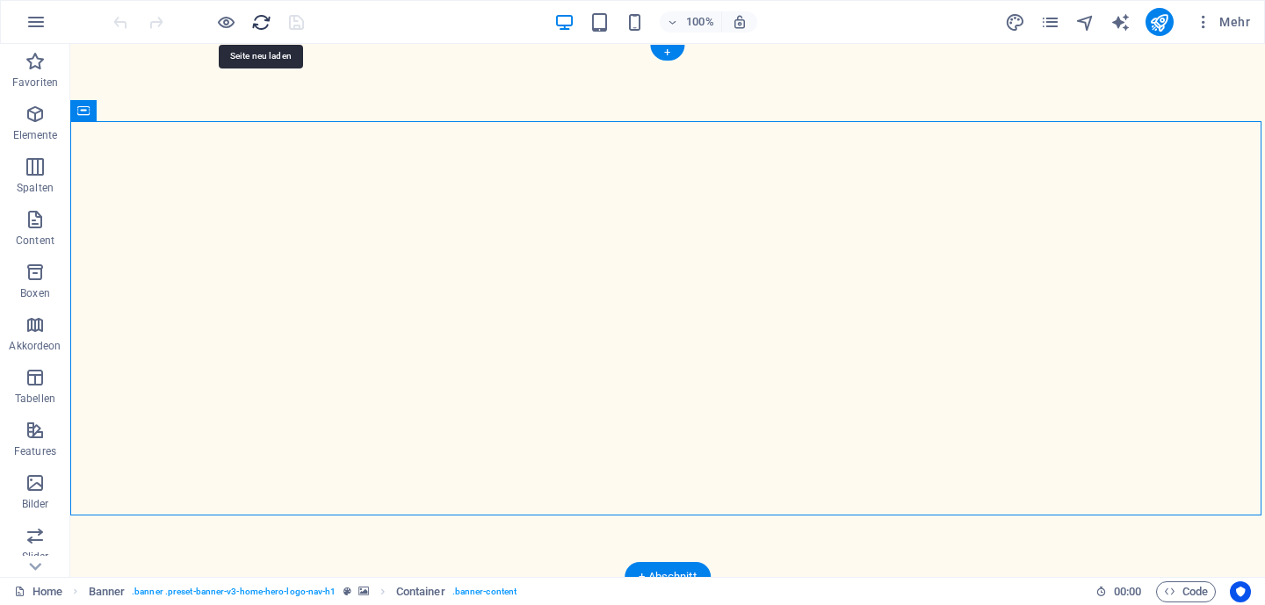
click at [259, 25] on icon "reload" at bounding box center [261, 22] width 20 height 20
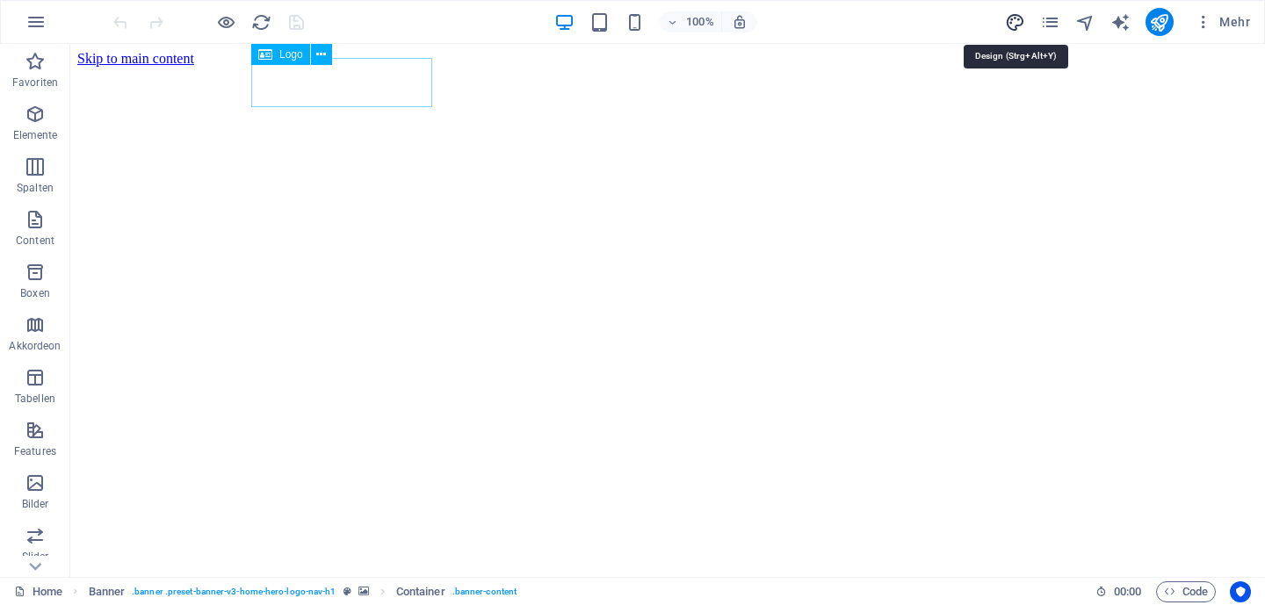
click at [1021, 24] on icon "design" at bounding box center [1015, 22] width 20 height 20
select select "px"
select select "200"
select select "px"
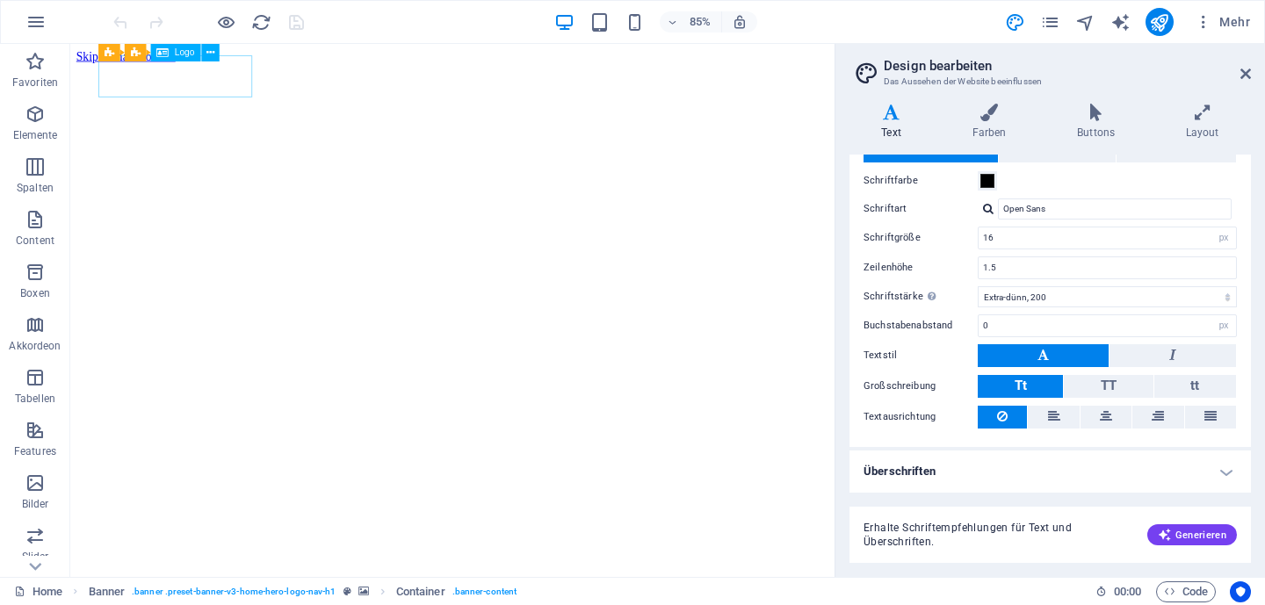
scroll to position [61, 0]
click at [1043, 17] on icon "pages" at bounding box center [1050, 22] width 20 height 20
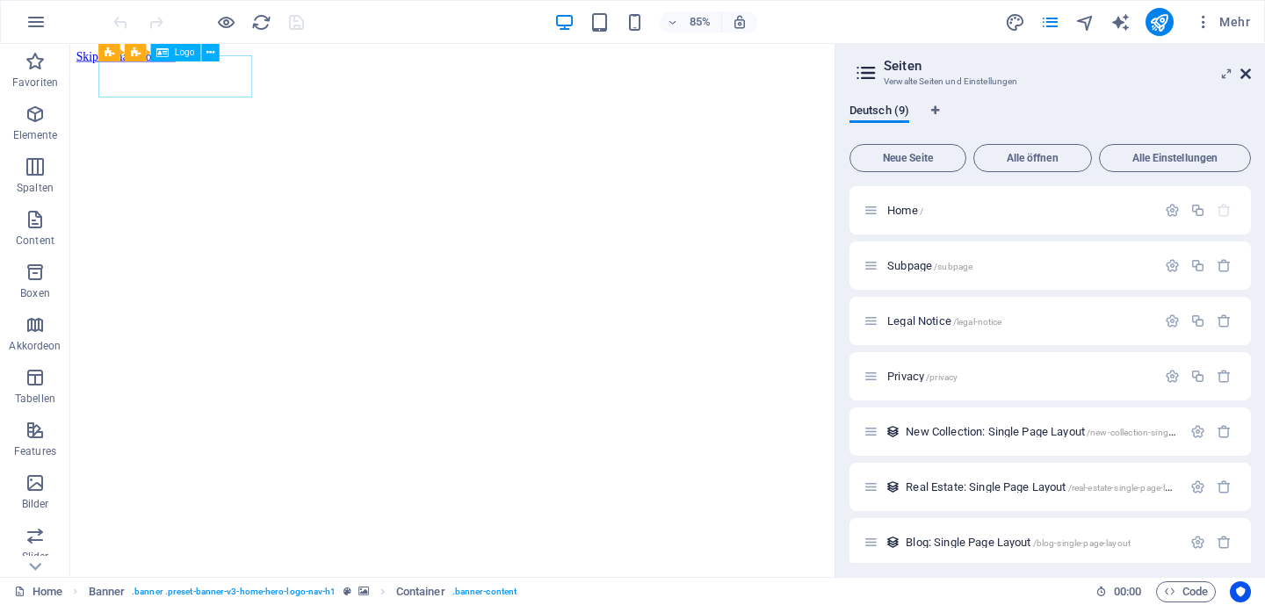
click at [1247, 69] on icon at bounding box center [1245, 74] width 11 height 14
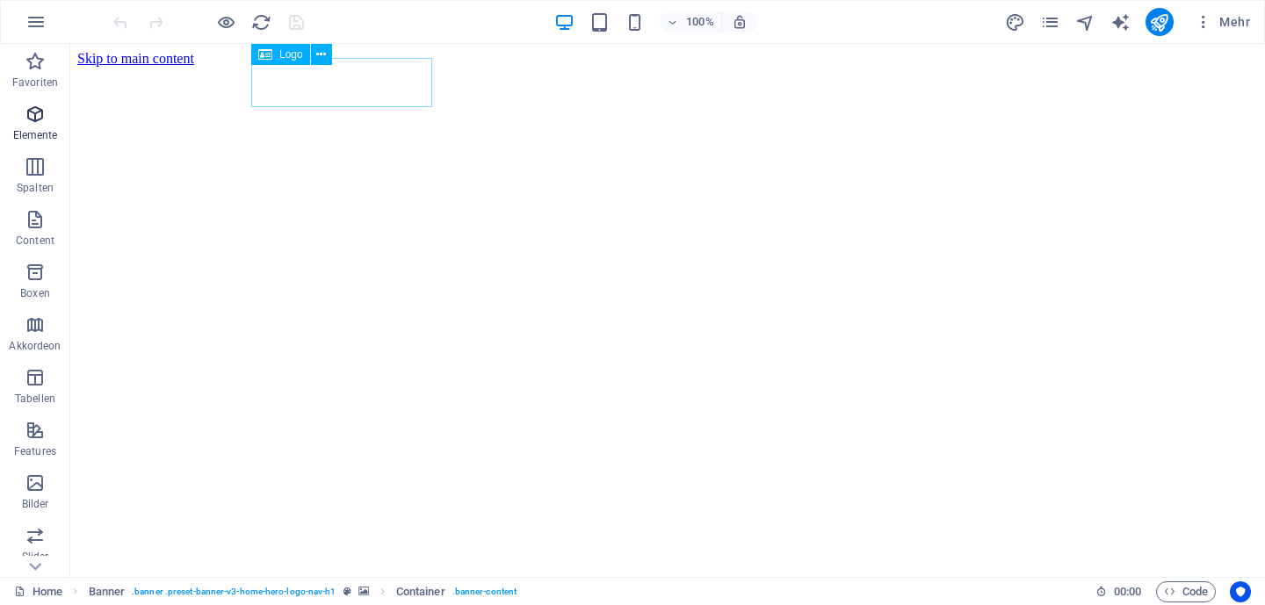
click at [39, 114] on icon "button" at bounding box center [35, 114] width 21 height 21
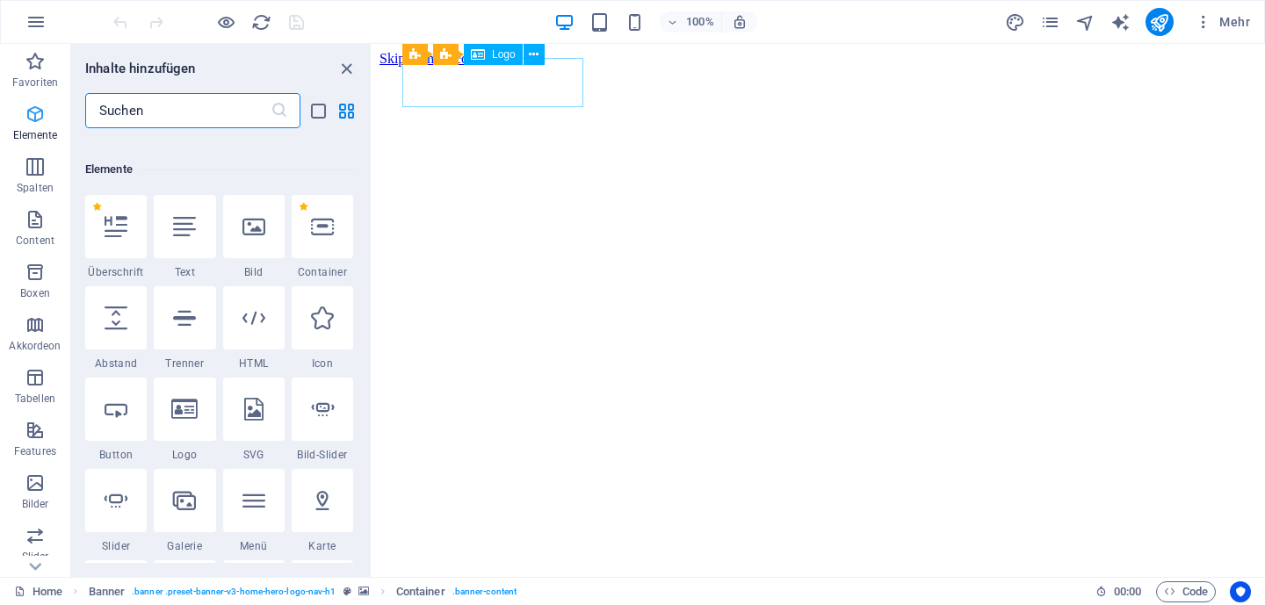
scroll to position [187, 0]
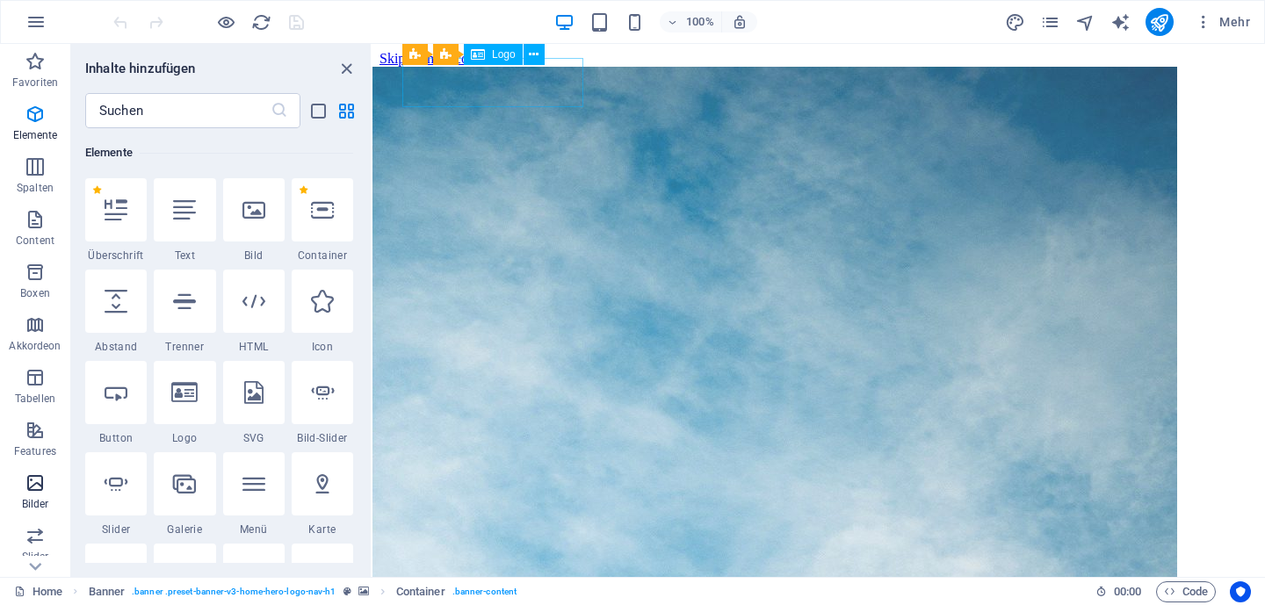
click at [33, 502] on p "Bilder" at bounding box center [35, 504] width 27 height 14
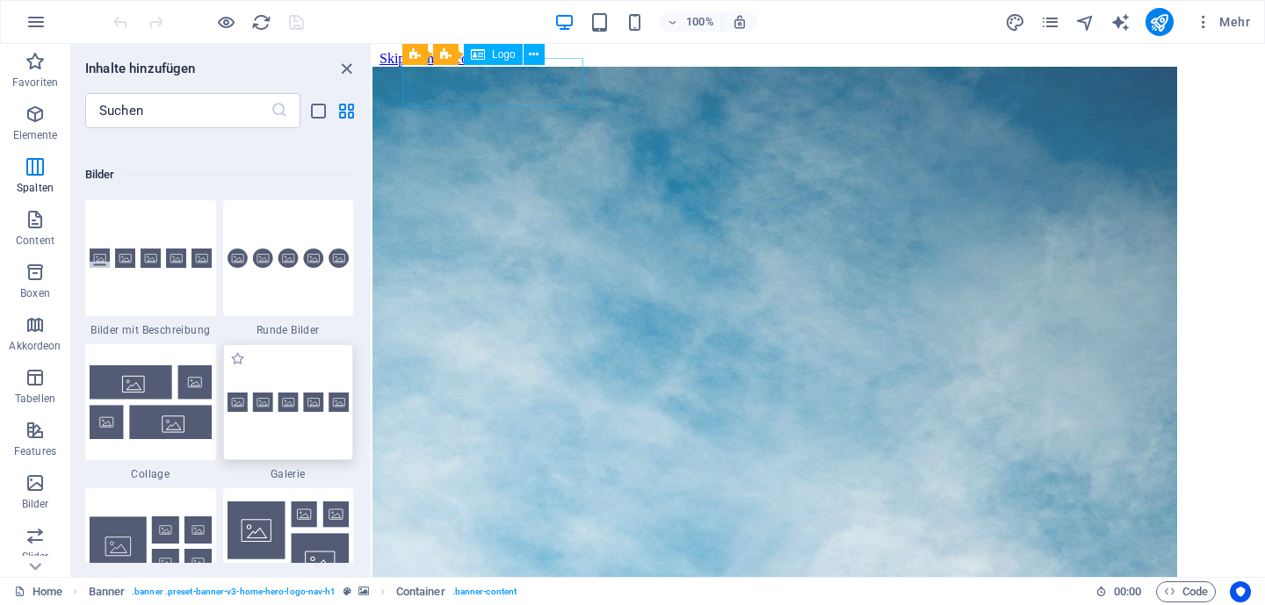
scroll to position [8908, 0]
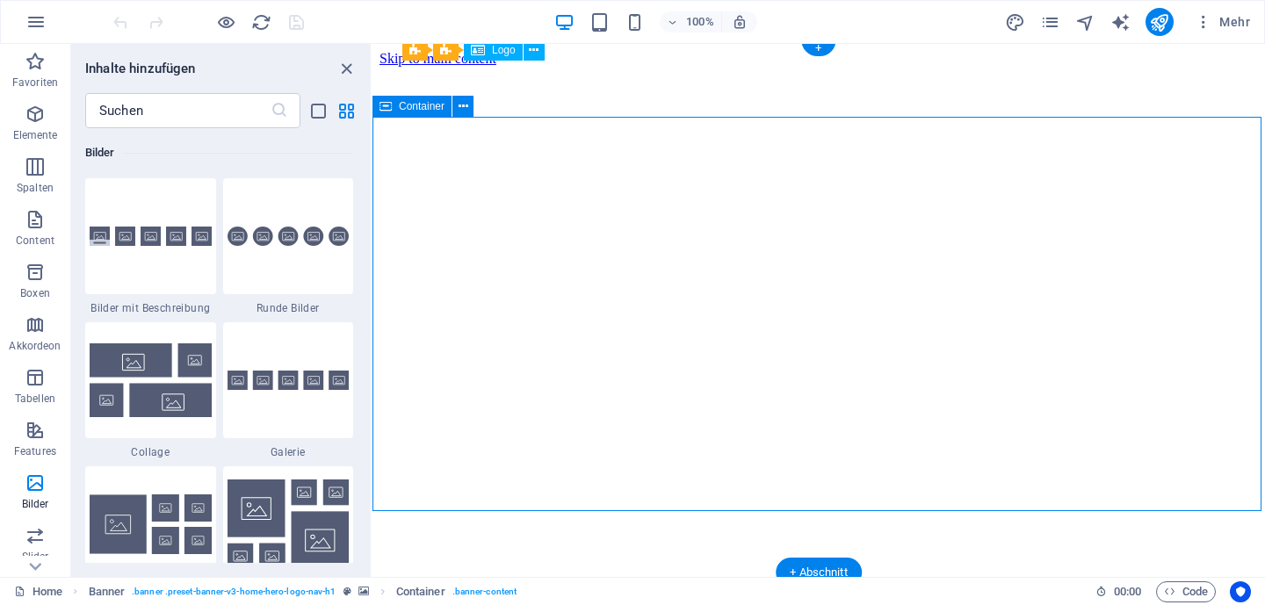
scroll to position [4, 0]
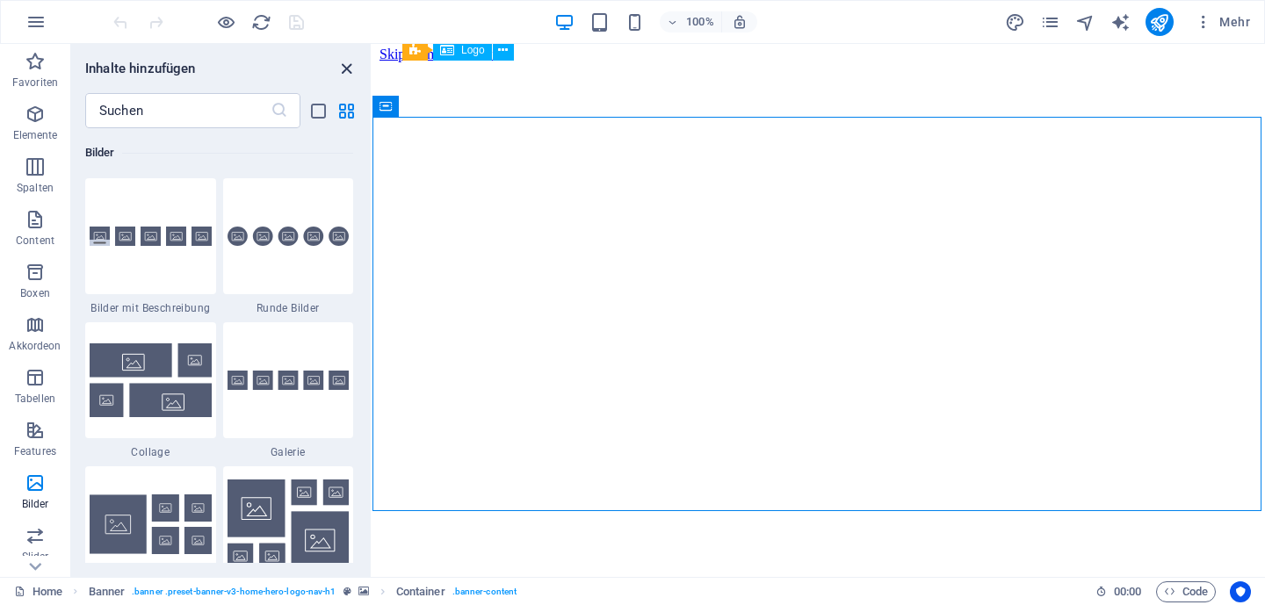
click at [346, 66] on icon "close panel" at bounding box center [346, 69] width 20 height 20
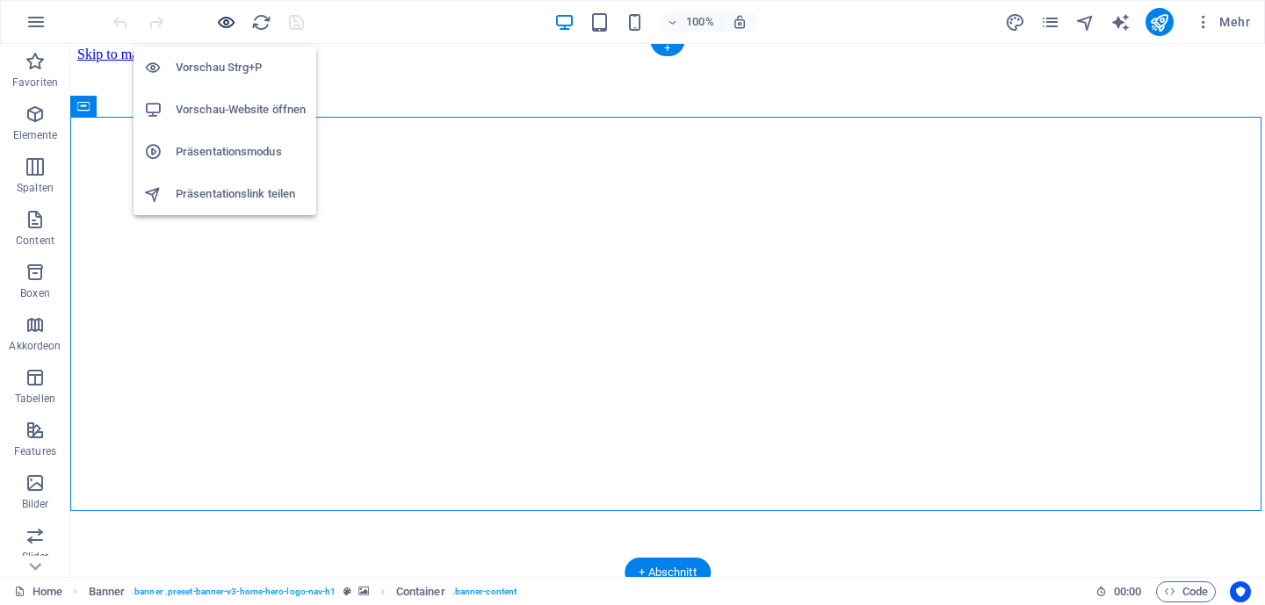
drag, startPoint x: 222, startPoint y: 26, endPoint x: 271, endPoint y: 16, distance: 50.3
click at [222, 26] on icon "button" at bounding box center [226, 22] width 20 height 20
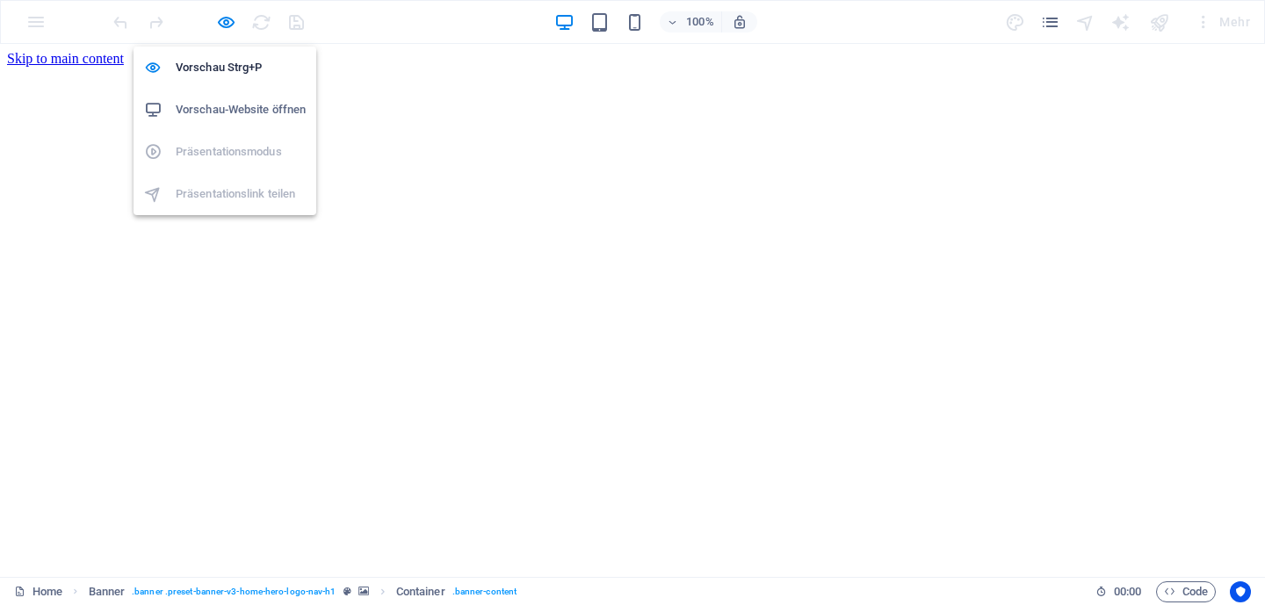
click at [264, 106] on h6 "Vorschau-Website öffnen" at bounding box center [241, 109] width 130 height 21
click at [223, 25] on icon "button" at bounding box center [226, 22] width 20 height 20
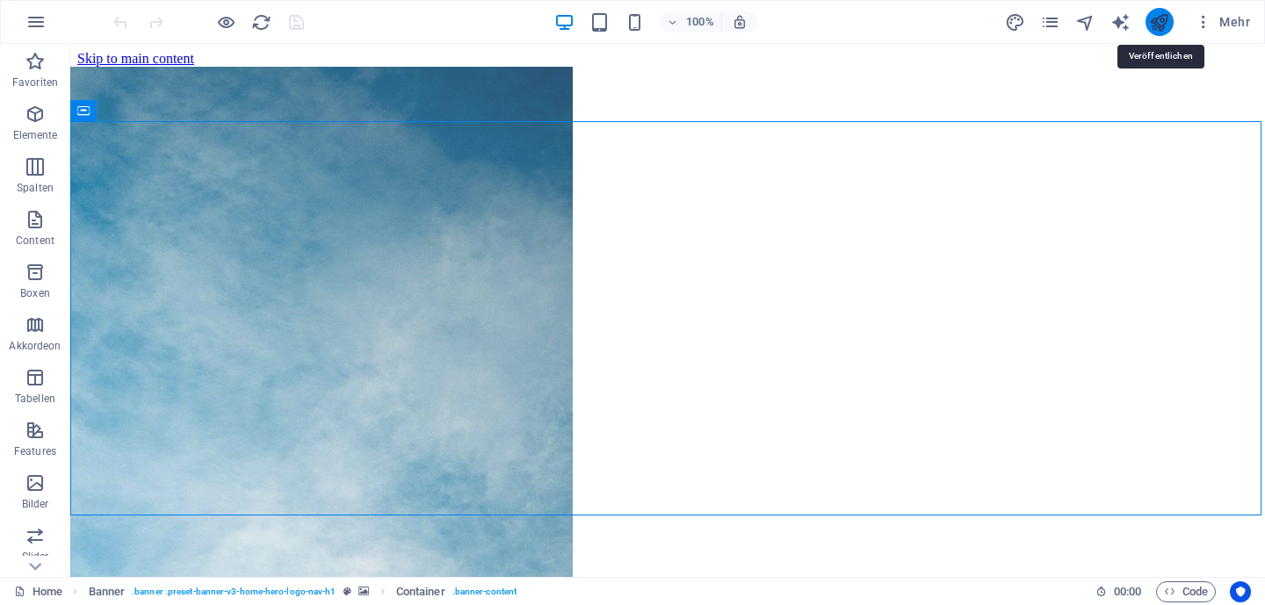
click at [1160, 24] on icon "publish" at bounding box center [1159, 22] width 20 height 20
